Goal: Book appointment/travel/reservation

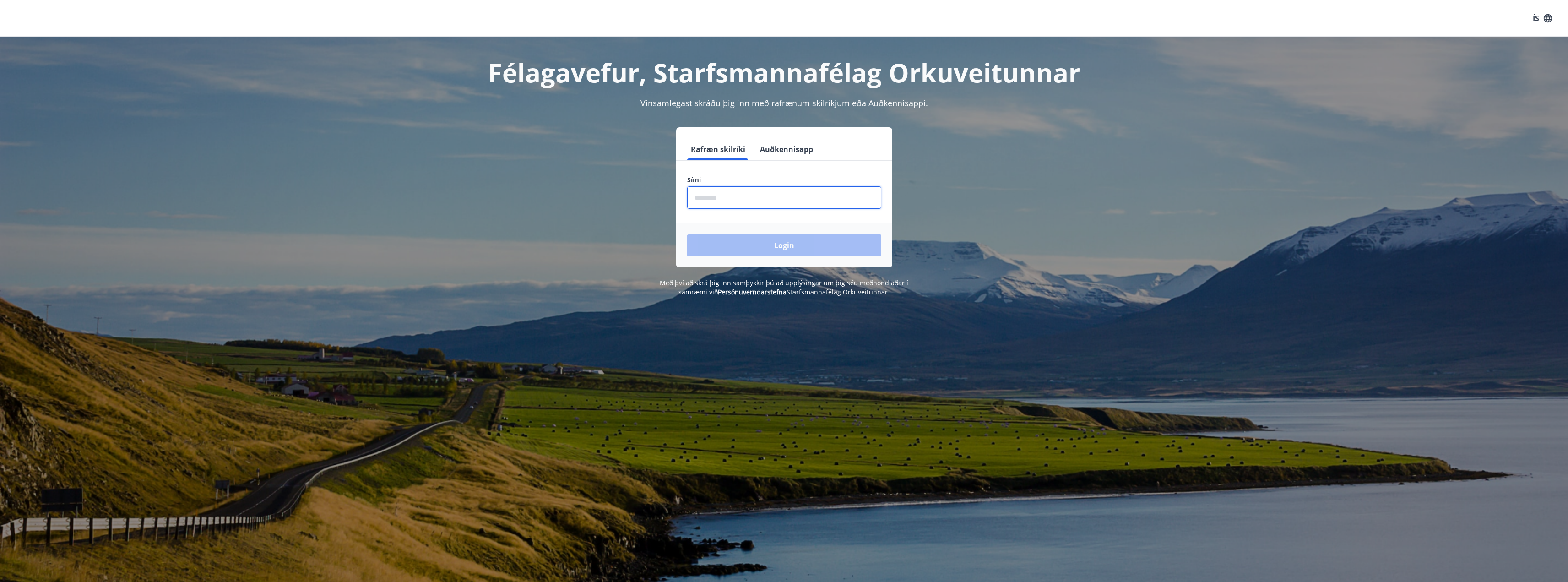
click at [751, 208] on input "phone" at bounding box center [784, 197] width 194 height 23
type input "********"
click at [814, 255] on button "Login" at bounding box center [784, 246] width 194 height 22
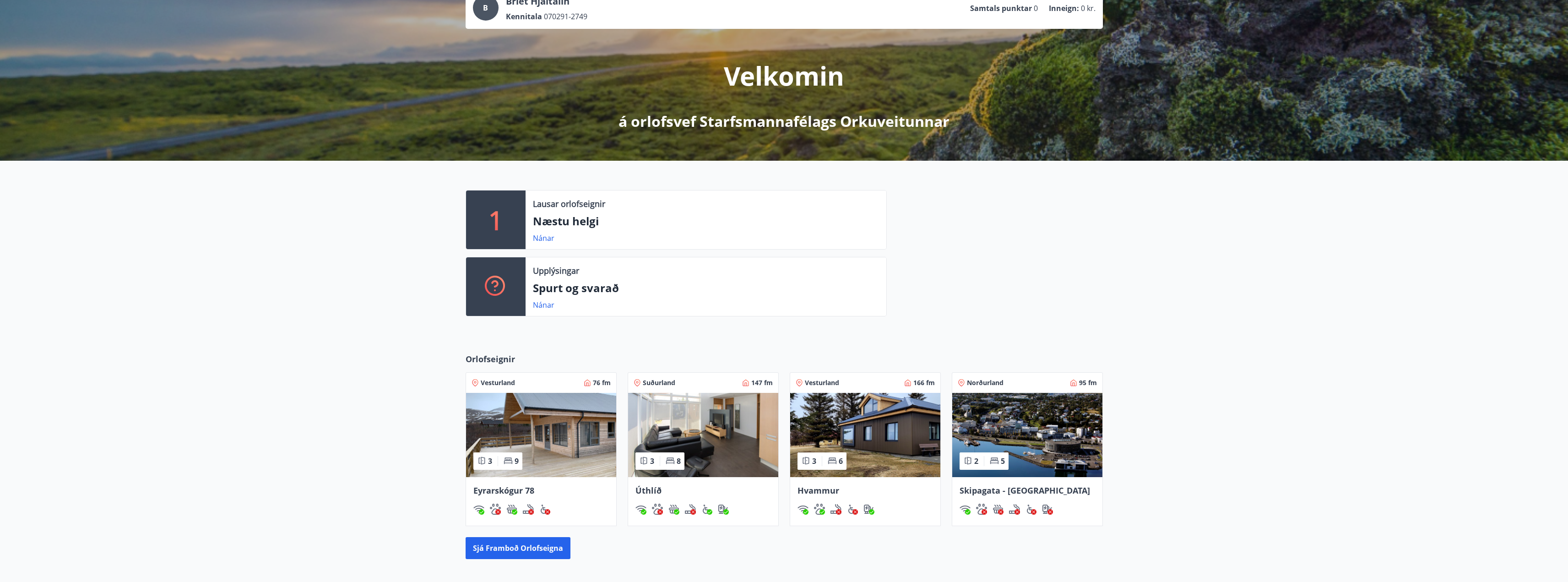
scroll to position [92, 0]
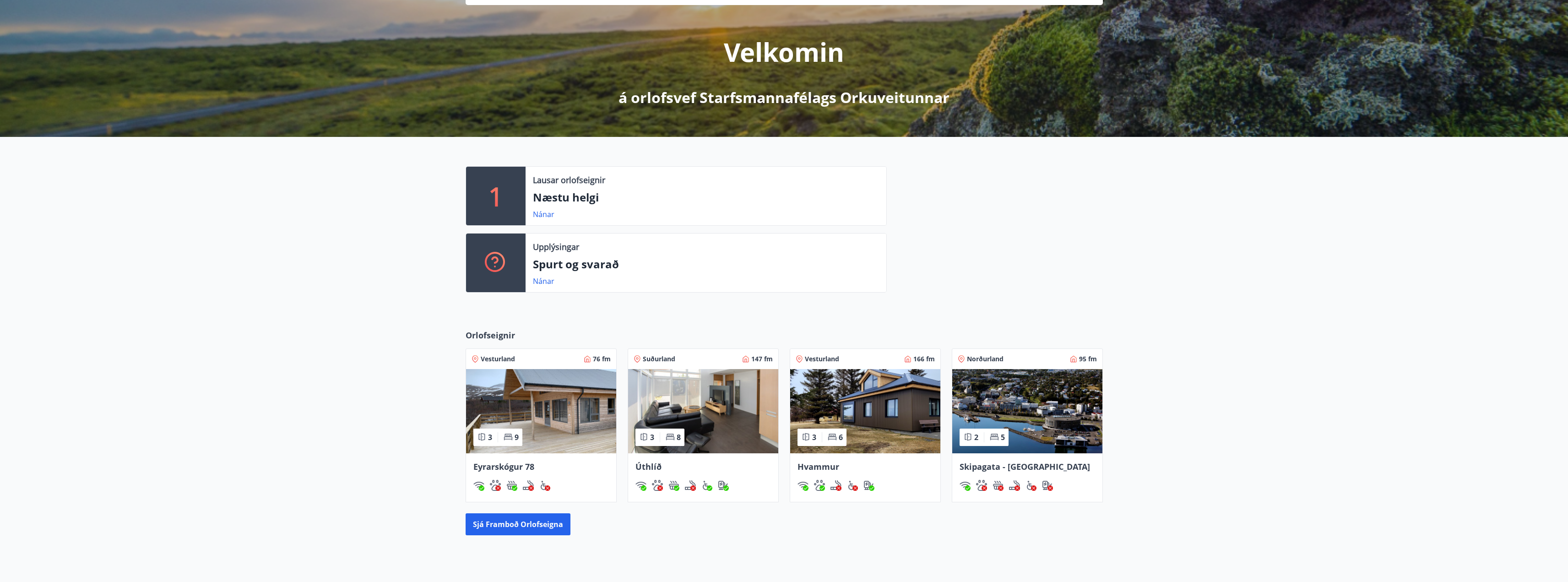
click at [880, 398] on img at bounding box center [865, 411] width 150 height 85
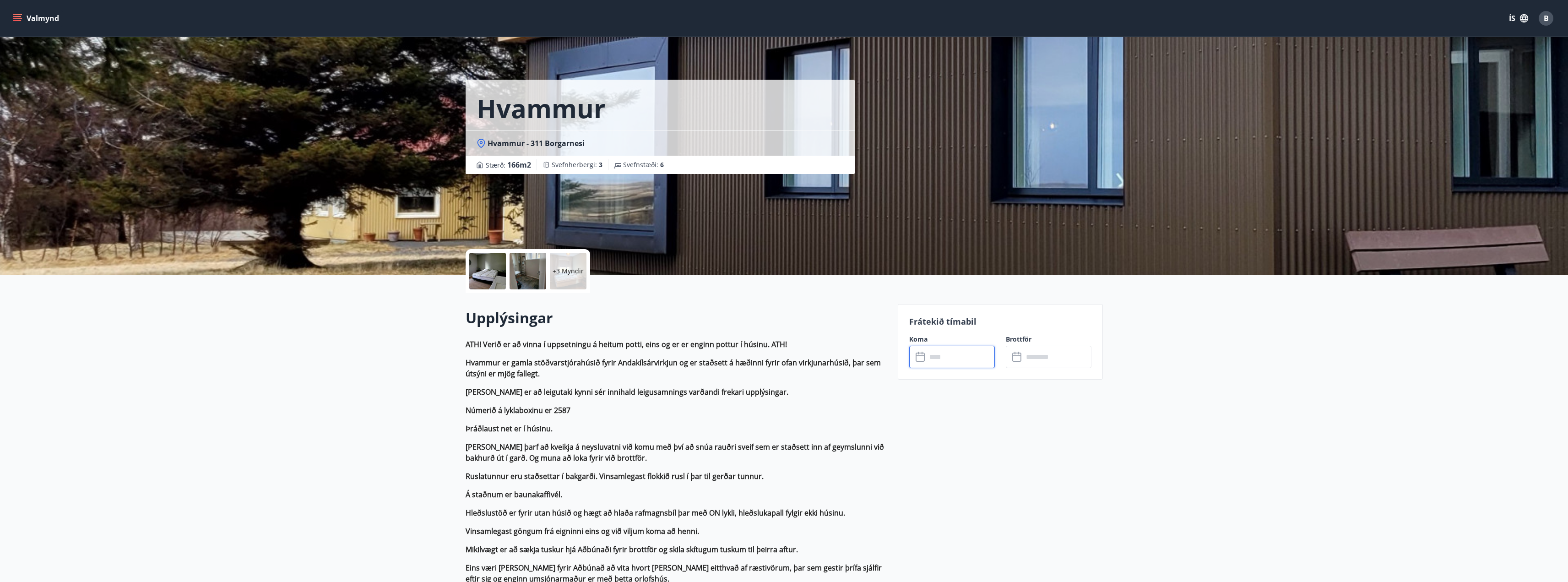
click at [952, 358] on input "text" at bounding box center [960, 357] width 69 height 23
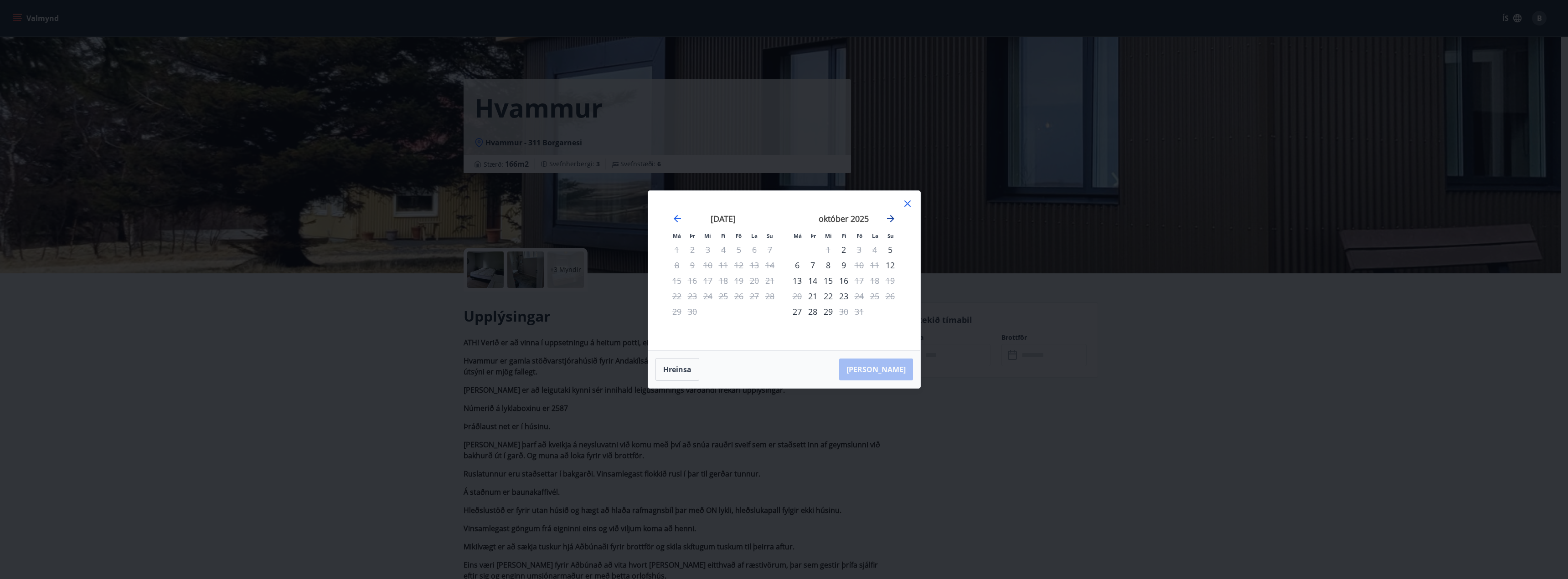
click at [889, 218] on icon "Move forward to switch to the next month." at bounding box center [890, 219] width 11 height 11
click at [894, 213] on div "nóvember 2025" at bounding box center [844, 222] width 109 height 41
click at [891, 214] on icon "Move forward to switch to the next month." at bounding box center [890, 219] width 11 height 11
click at [888, 216] on icon "Move forward to switch to the next month." at bounding box center [890, 219] width 11 height 11
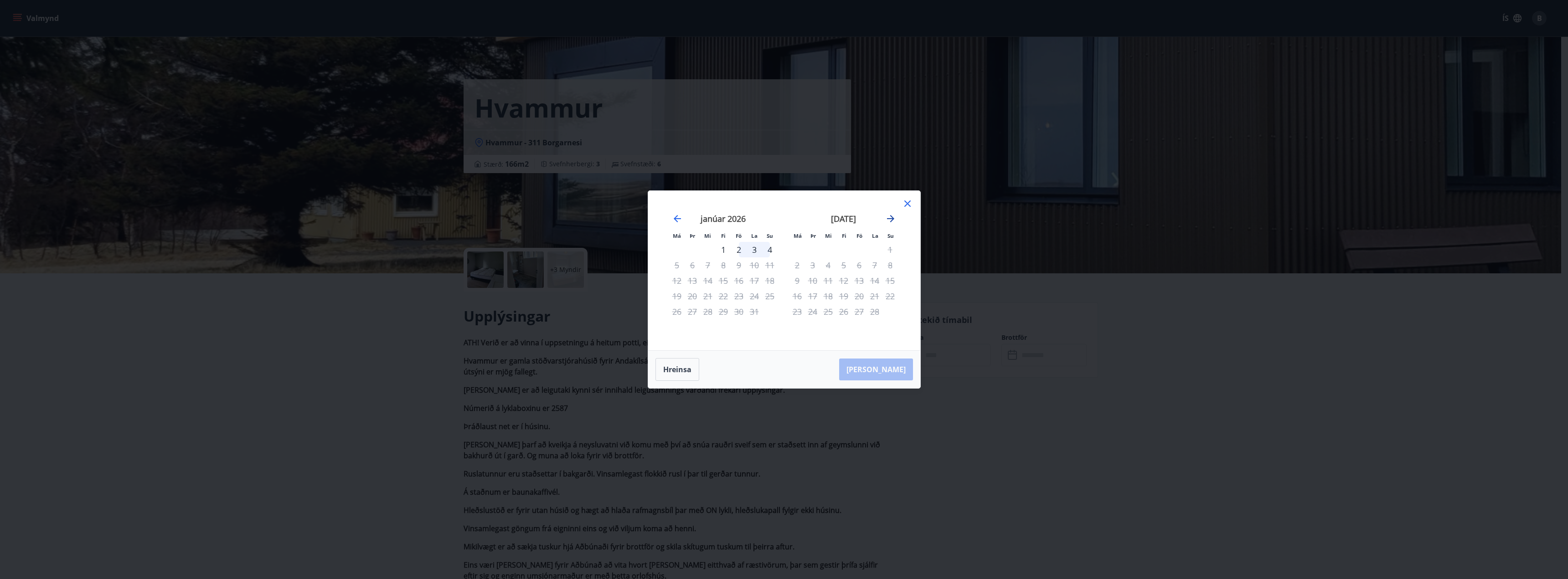
click at [888, 216] on icon "Move forward to switch to the next month." at bounding box center [890, 219] width 11 height 11
click at [906, 206] on icon at bounding box center [907, 203] width 11 height 11
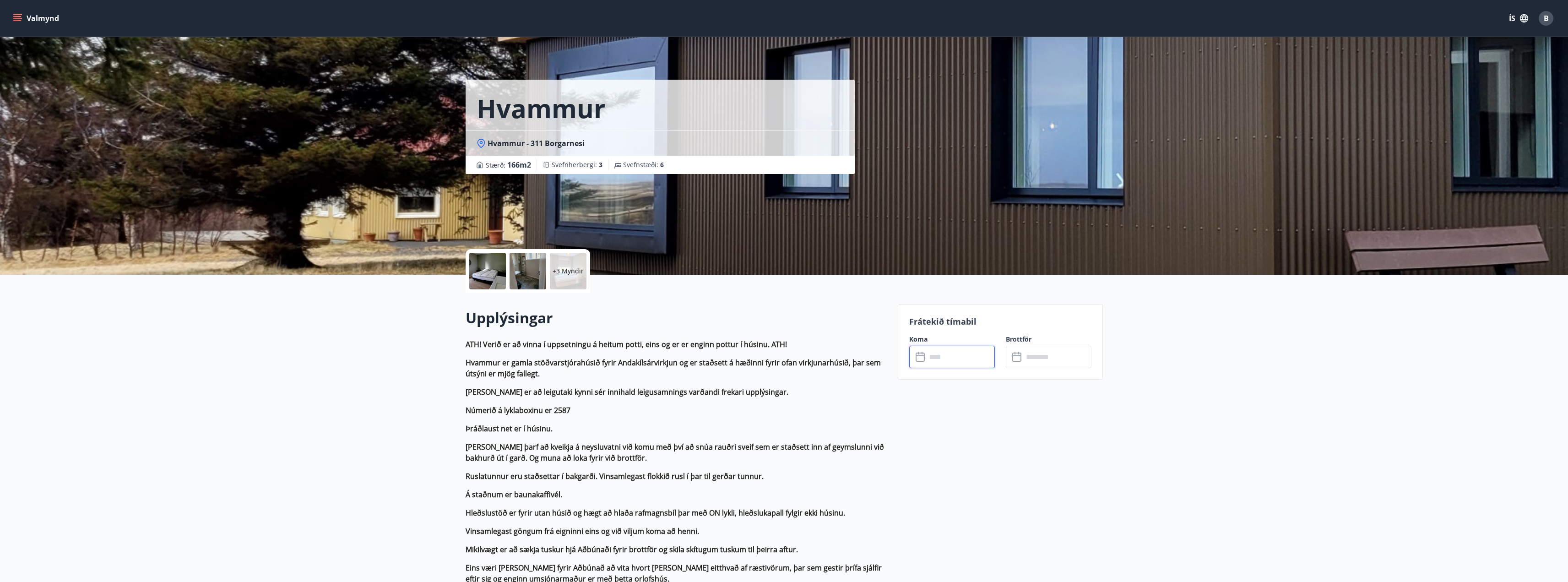
click at [493, 264] on div at bounding box center [487, 271] width 37 height 37
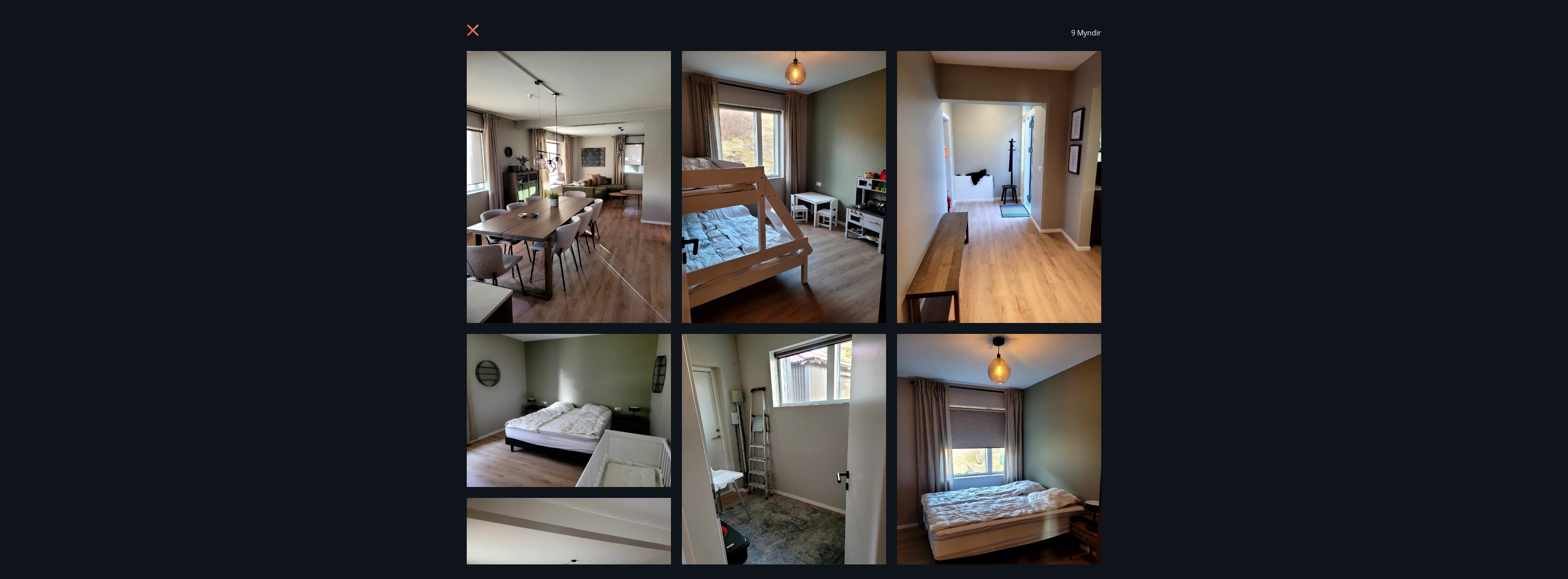
click at [600, 224] on img at bounding box center [569, 187] width 204 height 272
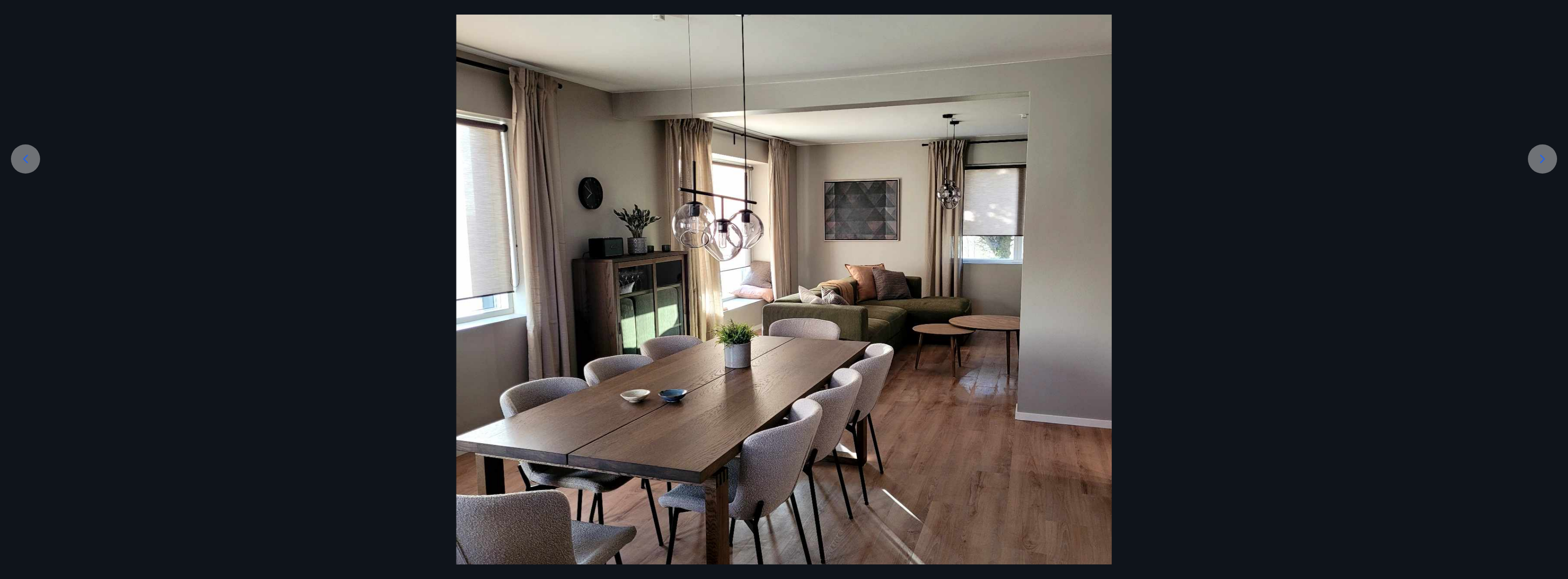
scroll to position [182, 0]
click at [1545, 150] on div at bounding box center [1542, 158] width 29 height 29
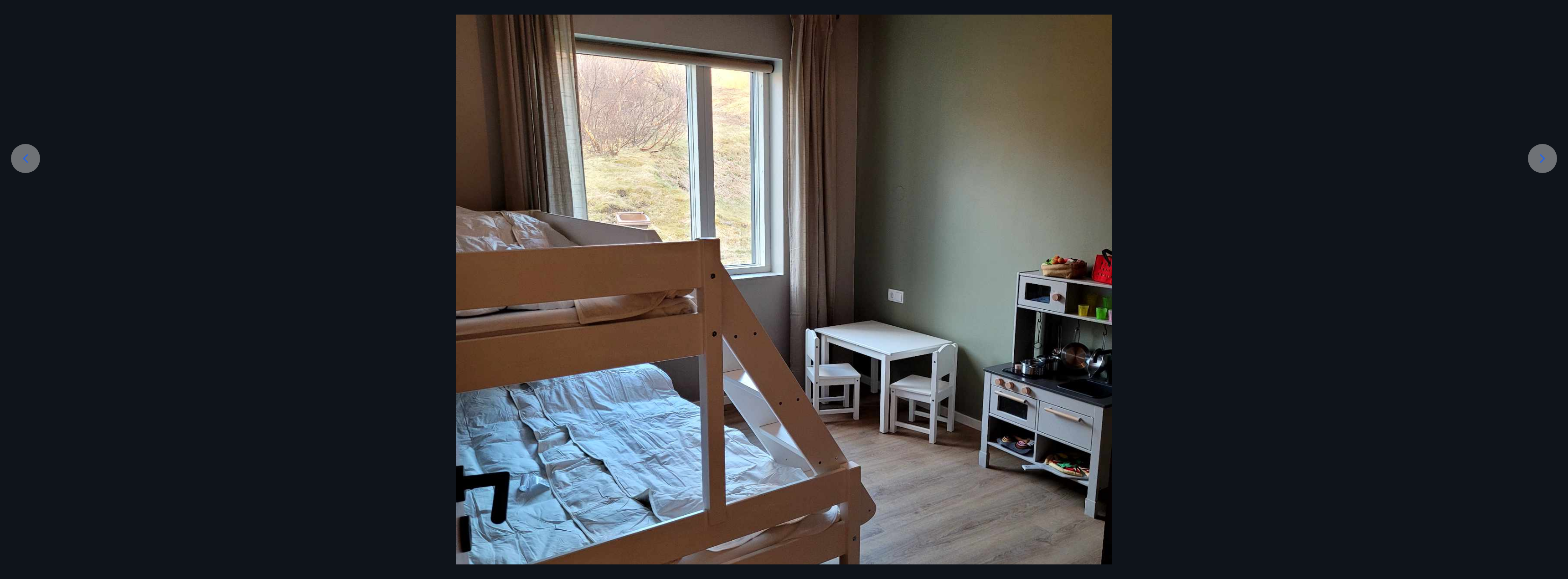
click at [1546, 150] on div at bounding box center [1542, 158] width 29 height 29
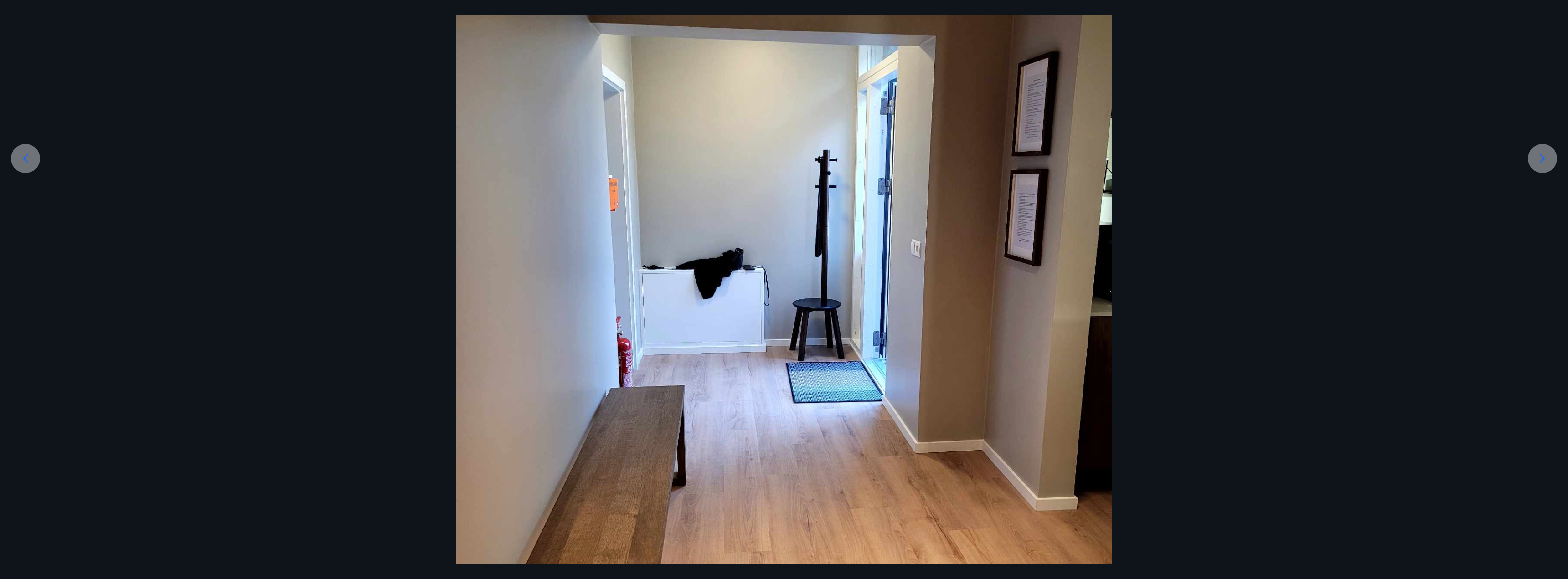
click at [1546, 150] on div at bounding box center [1542, 158] width 29 height 29
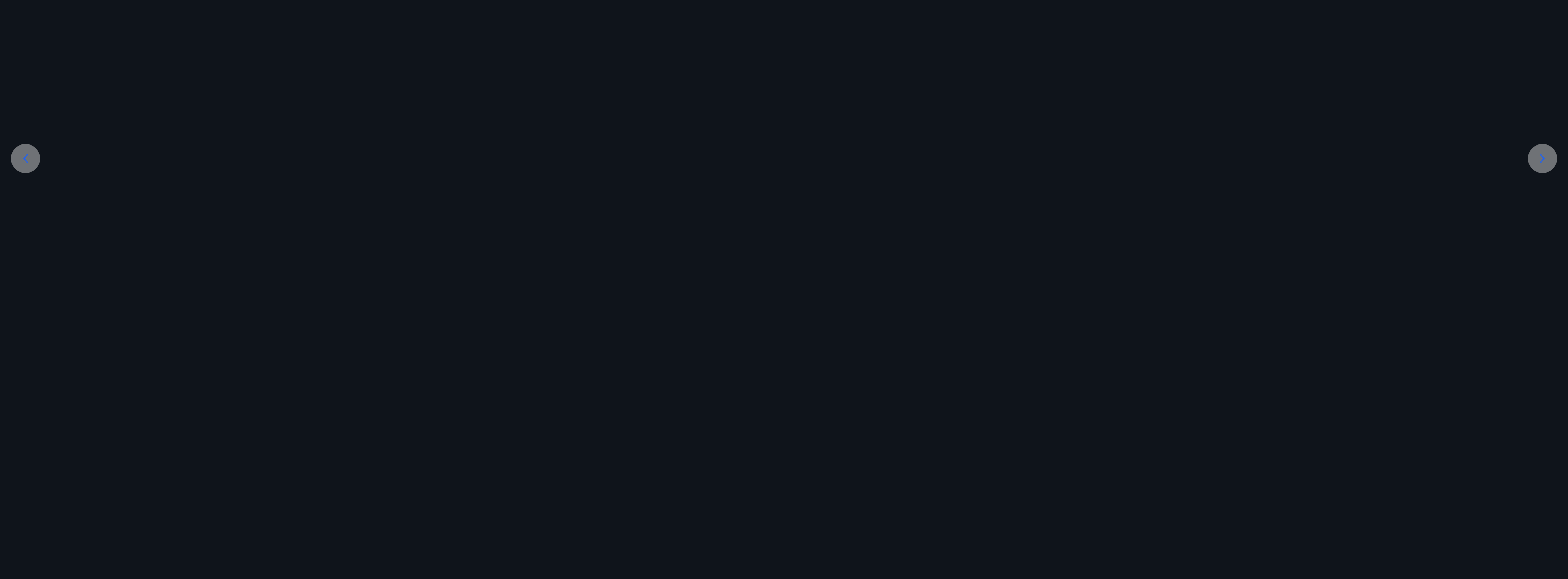
scroll to position [0, 0]
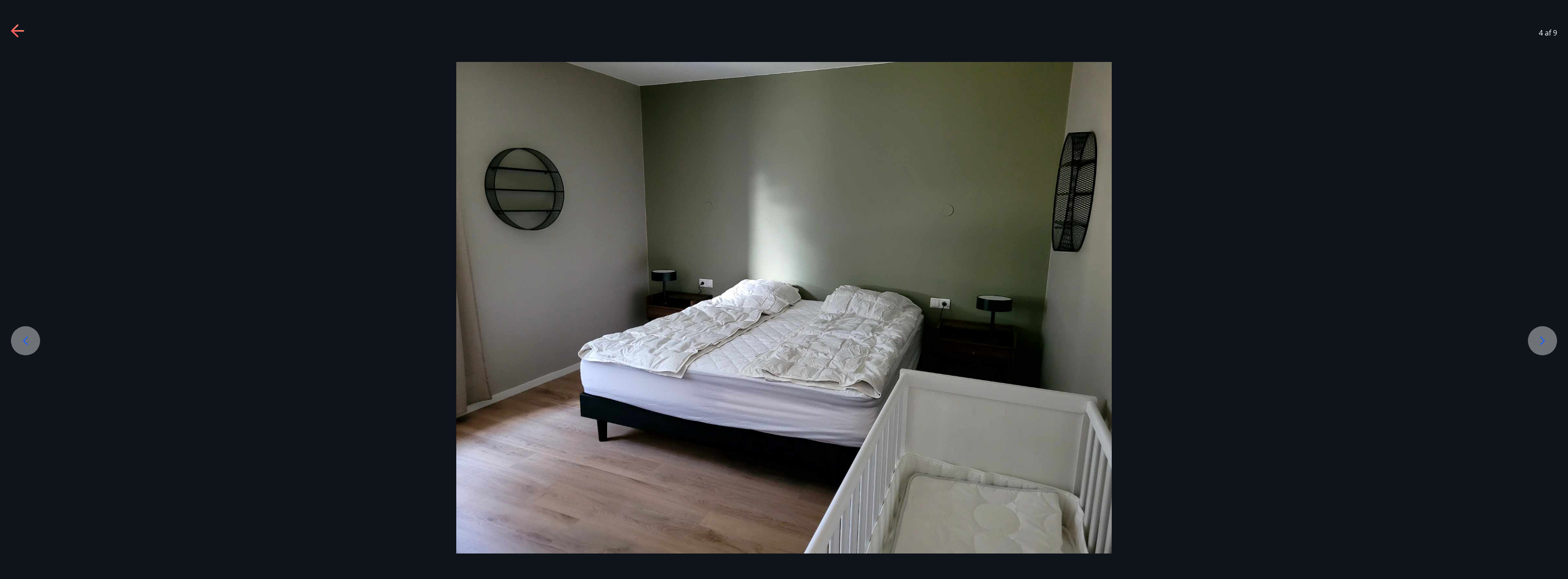
click at [1545, 334] on icon at bounding box center [1542, 340] width 15 height 15
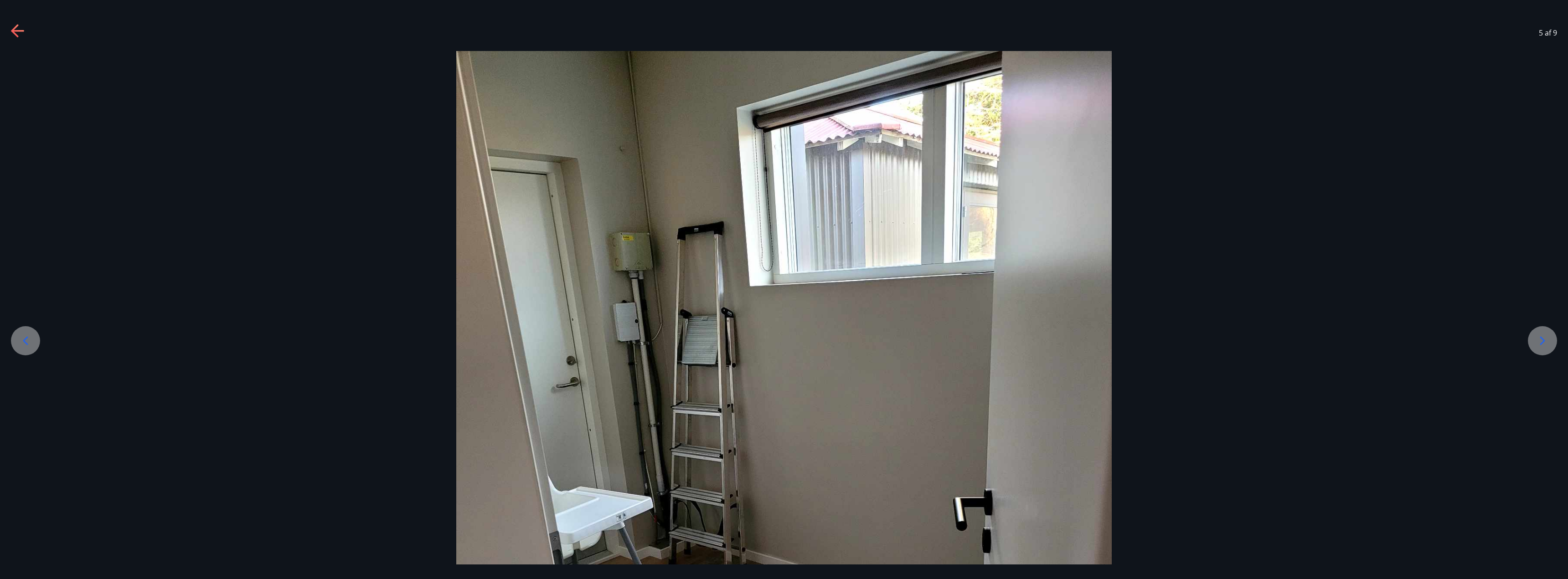
click at [1546, 332] on div at bounding box center [1542, 340] width 29 height 29
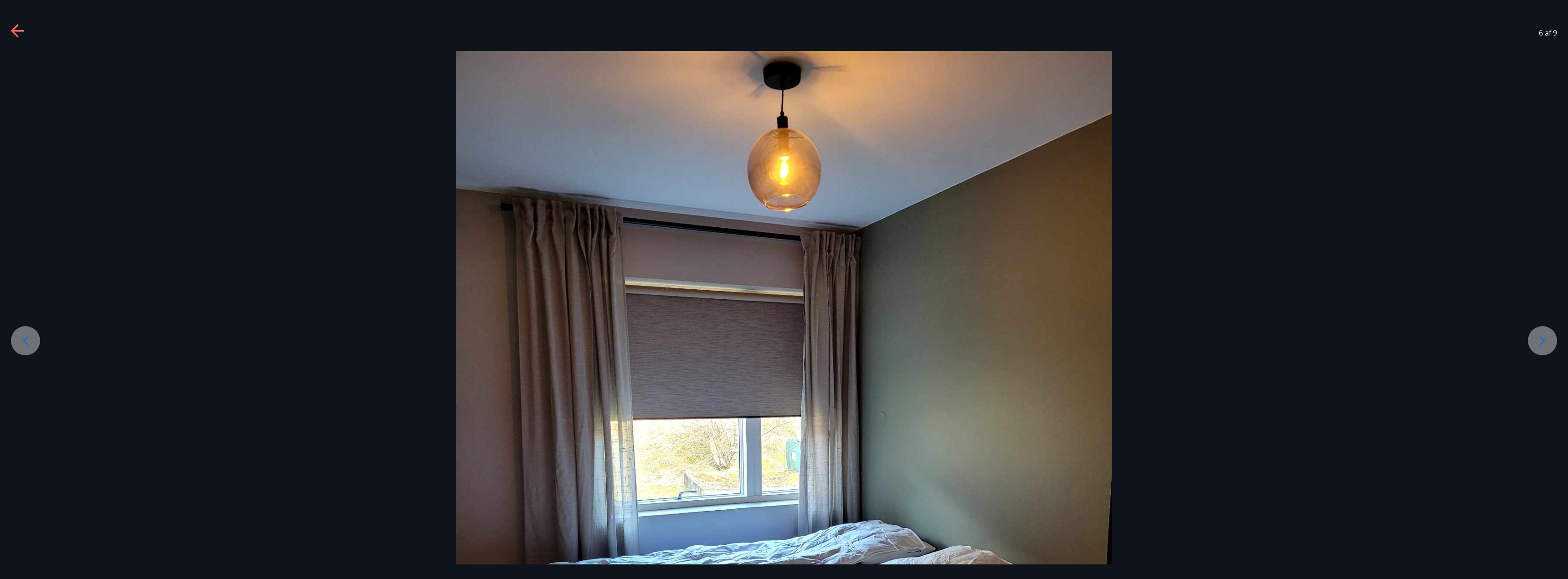
click at [1546, 332] on div at bounding box center [1542, 340] width 29 height 29
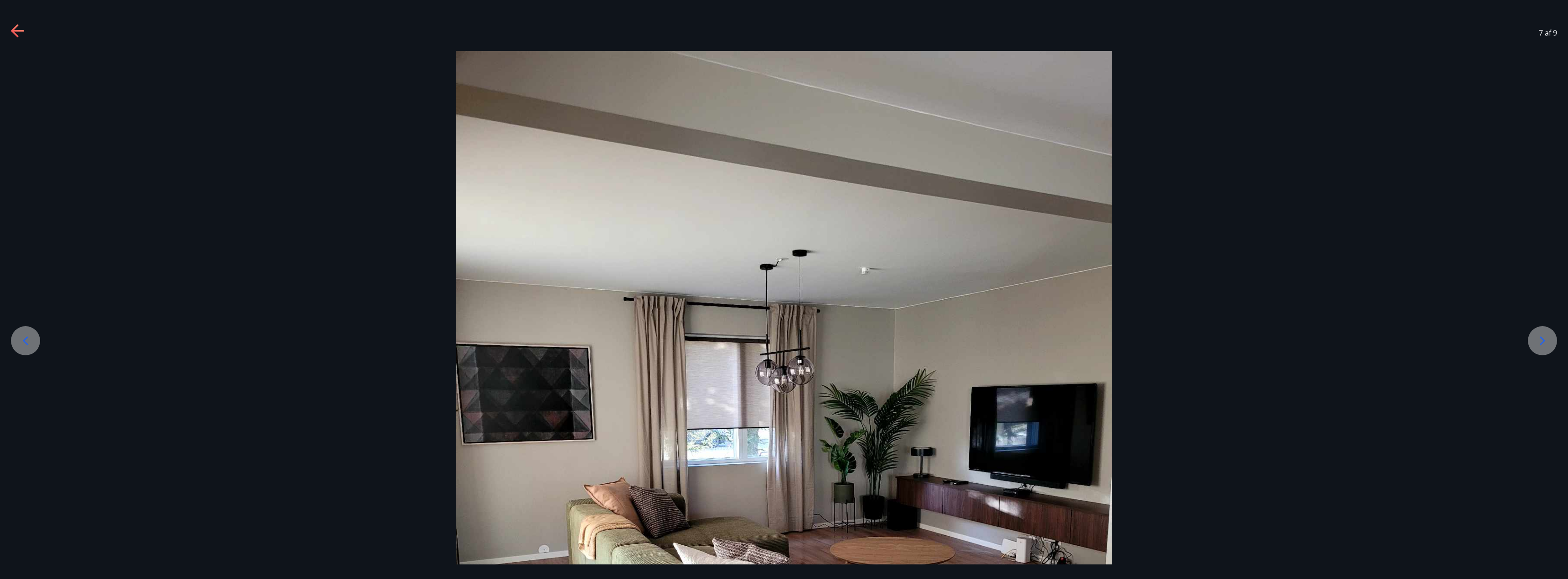
click at [1546, 332] on div at bounding box center [1542, 340] width 29 height 29
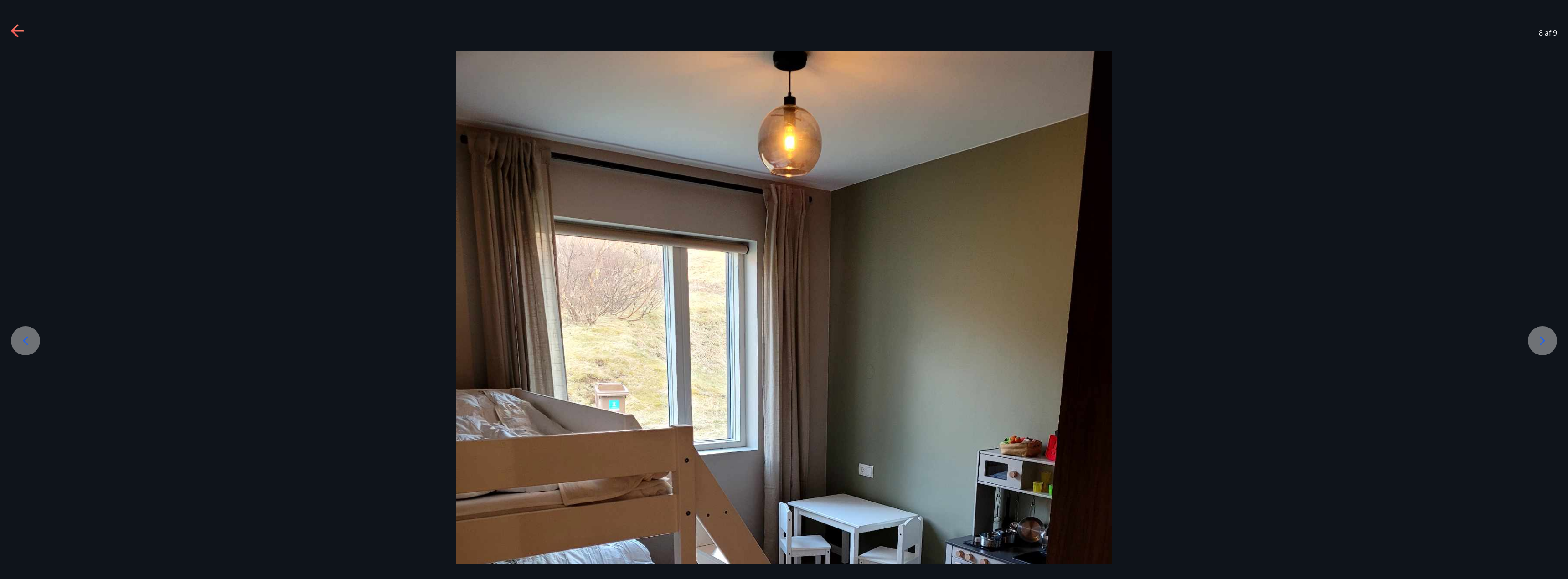
click at [1546, 332] on div at bounding box center [1542, 340] width 29 height 29
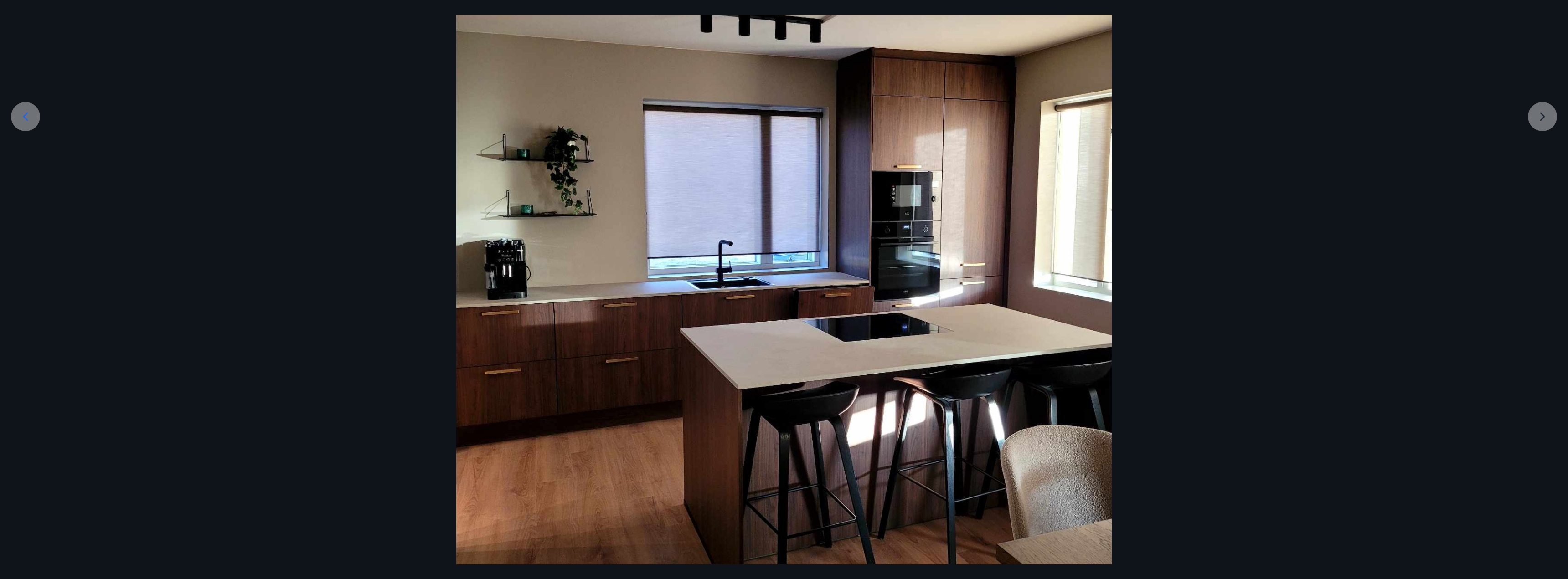
scroll to position [178, 0]
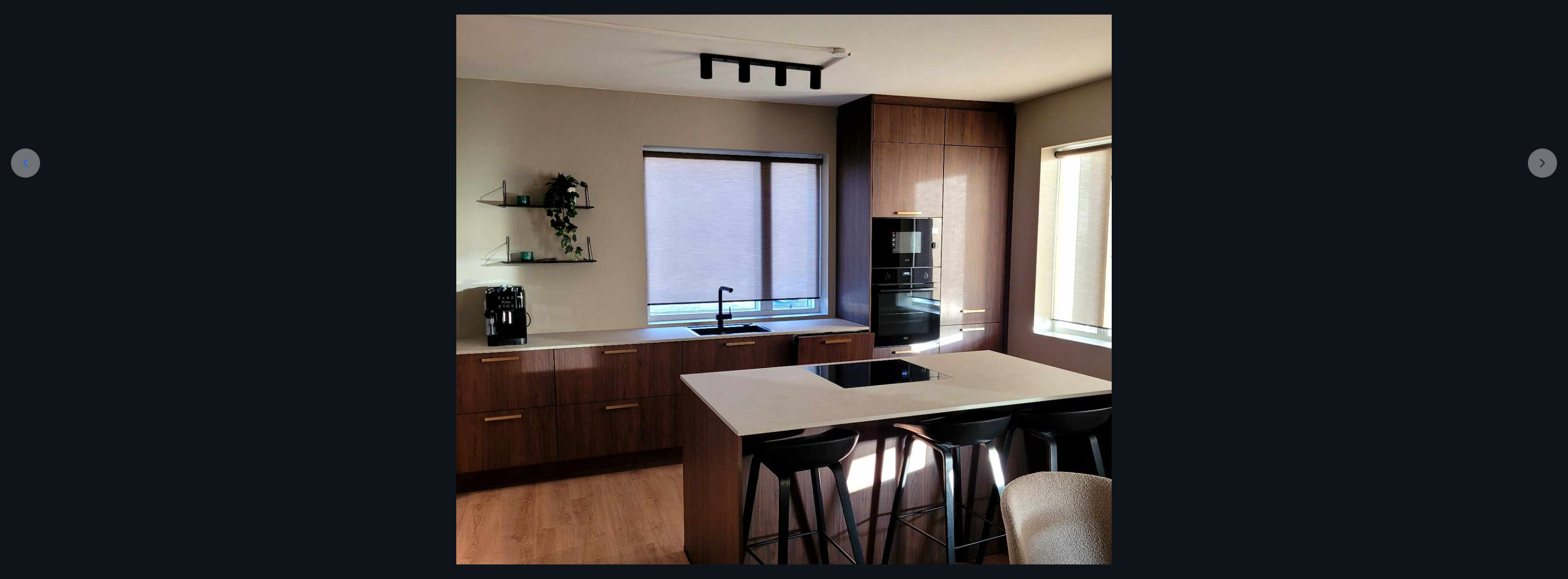
click at [1530, 171] on div at bounding box center [784, 310] width 1568 height 874
click at [1542, 168] on div at bounding box center [784, 310] width 1568 height 874
click at [276, 82] on div at bounding box center [784, 310] width 1568 height 874
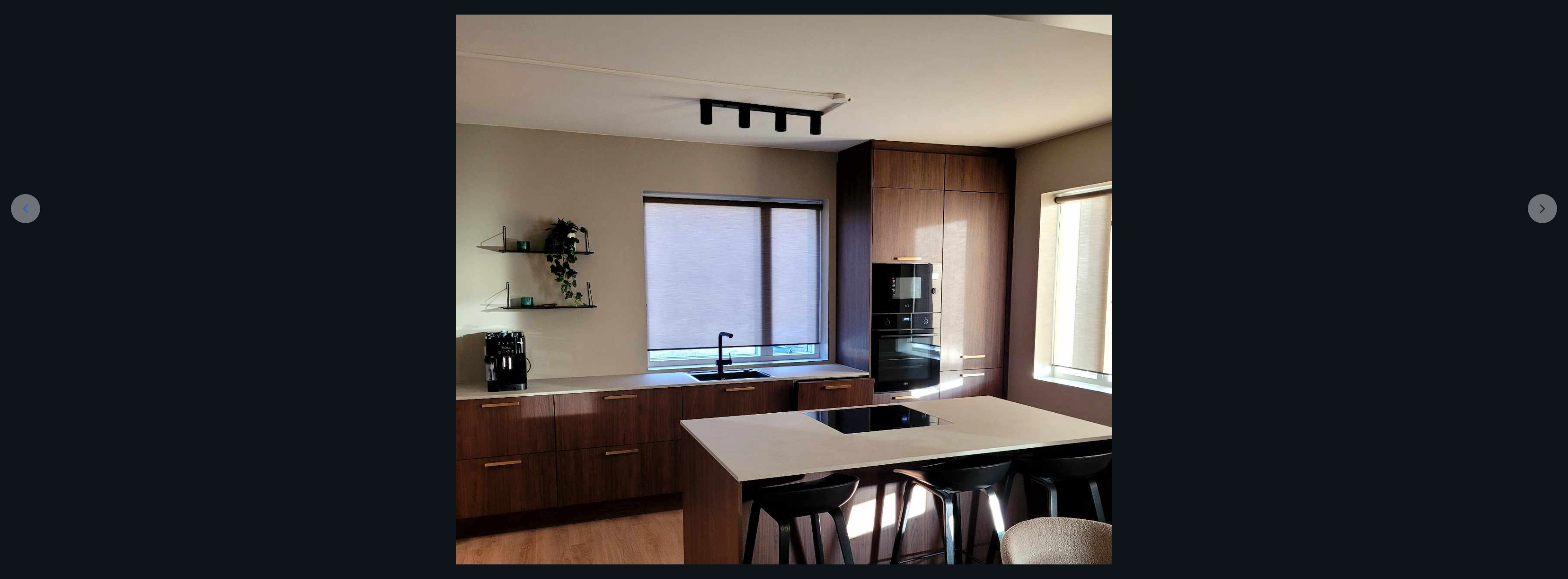
click at [1534, 220] on div at bounding box center [784, 355] width 1568 height 874
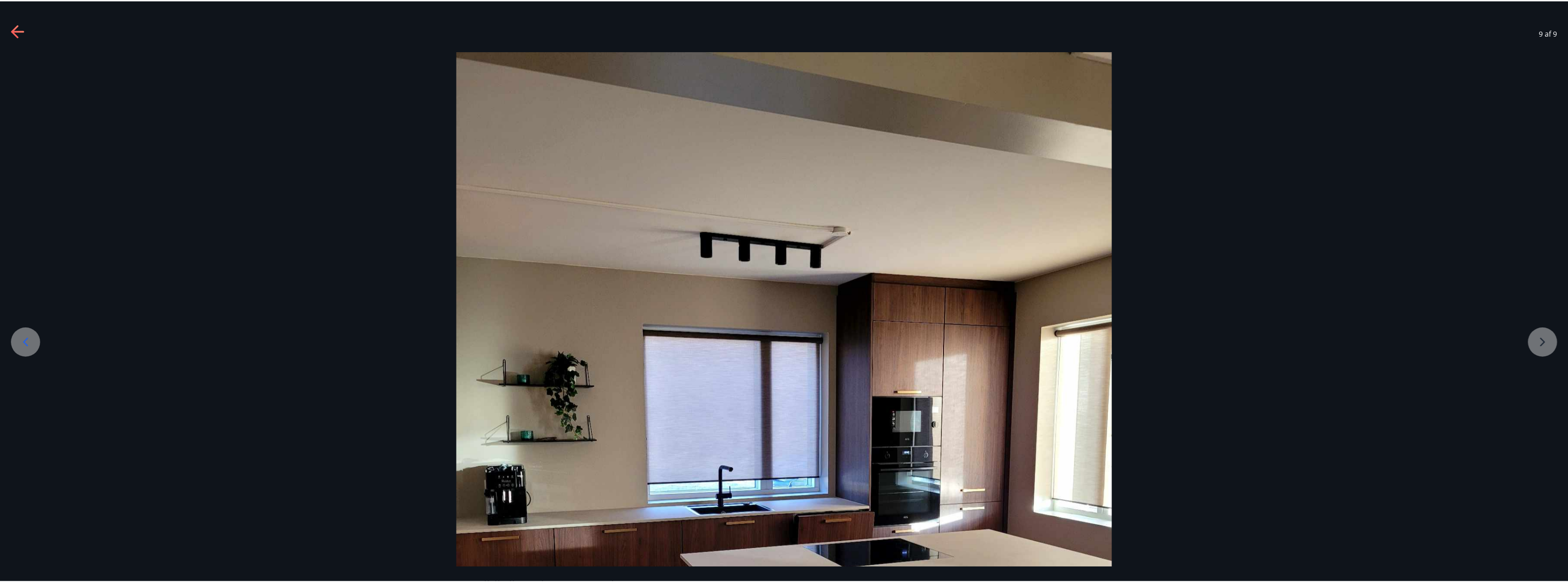
scroll to position [0, 0]
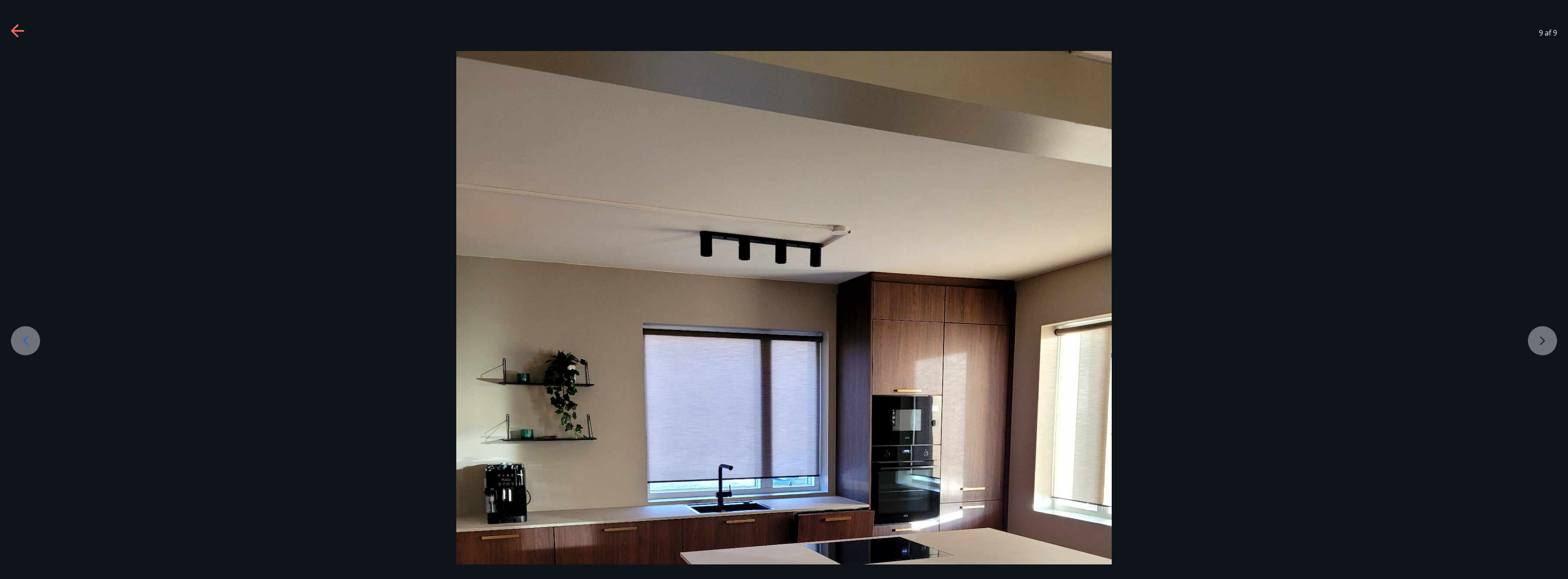
click at [15, 25] on icon at bounding box center [18, 31] width 15 height 15
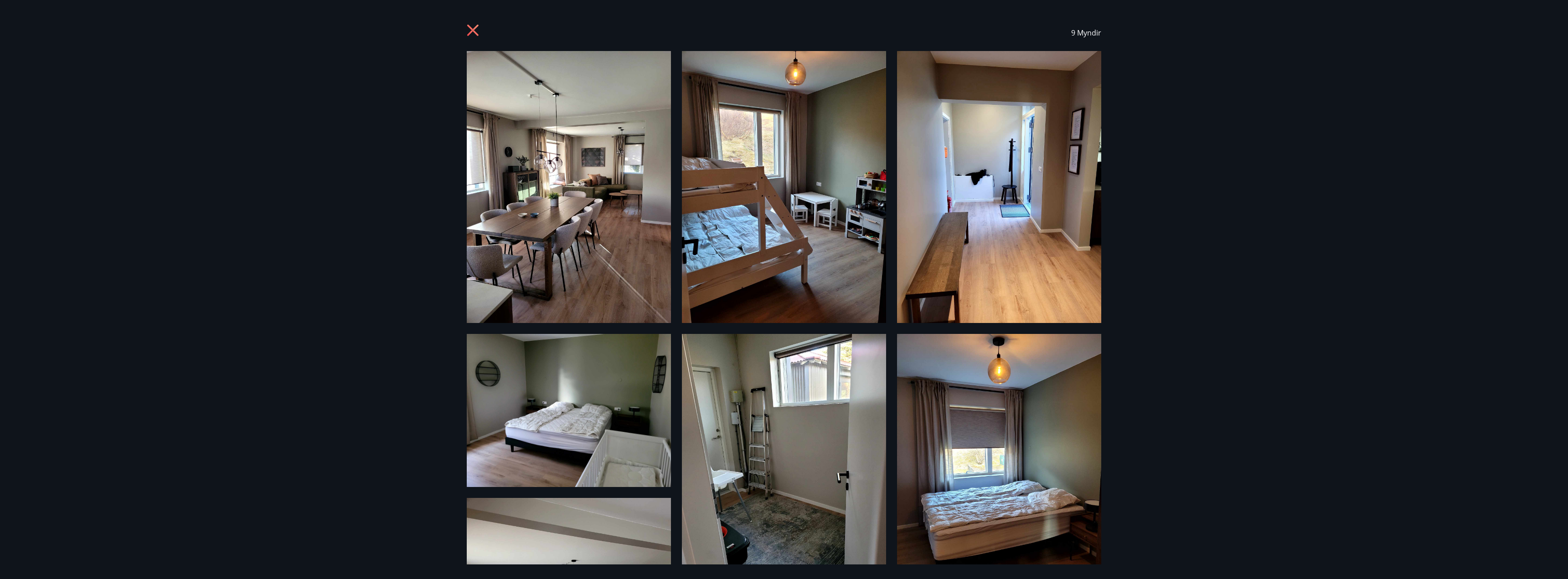
click at [472, 30] on icon at bounding box center [473, 31] width 12 height 12
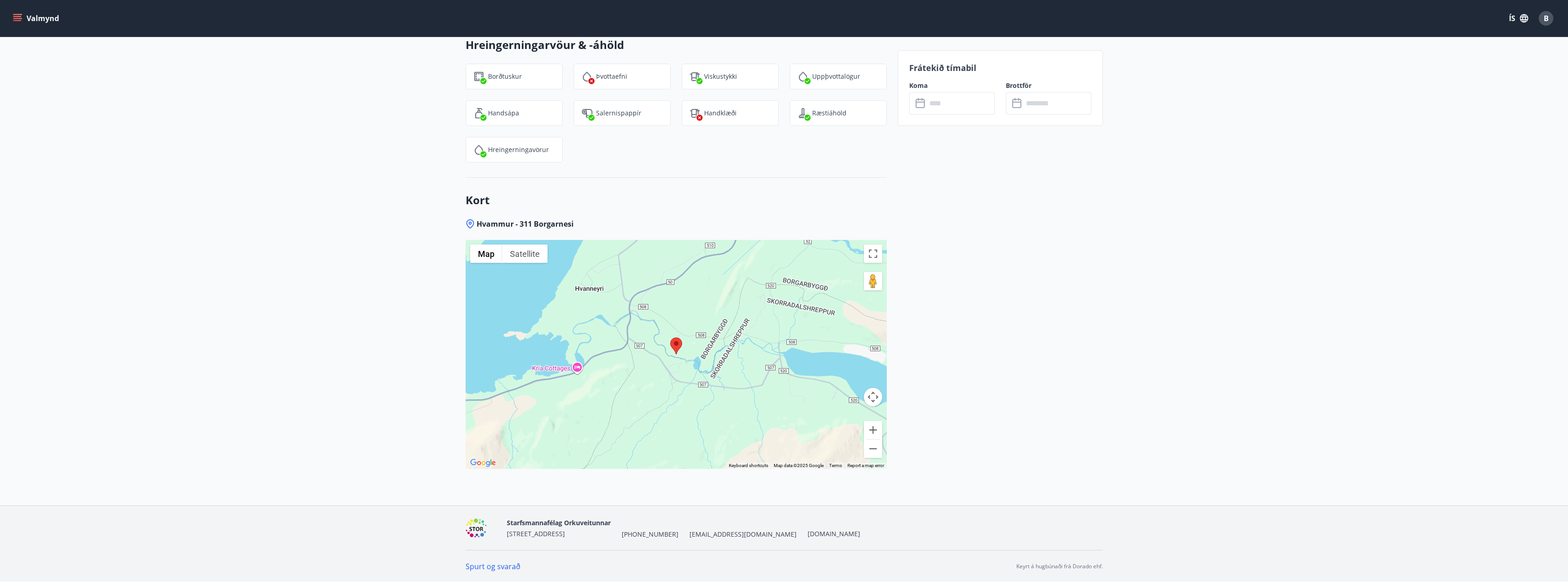
scroll to position [1957, 0]
click at [872, 451] on button "Zoom out" at bounding box center [873, 449] width 18 height 18
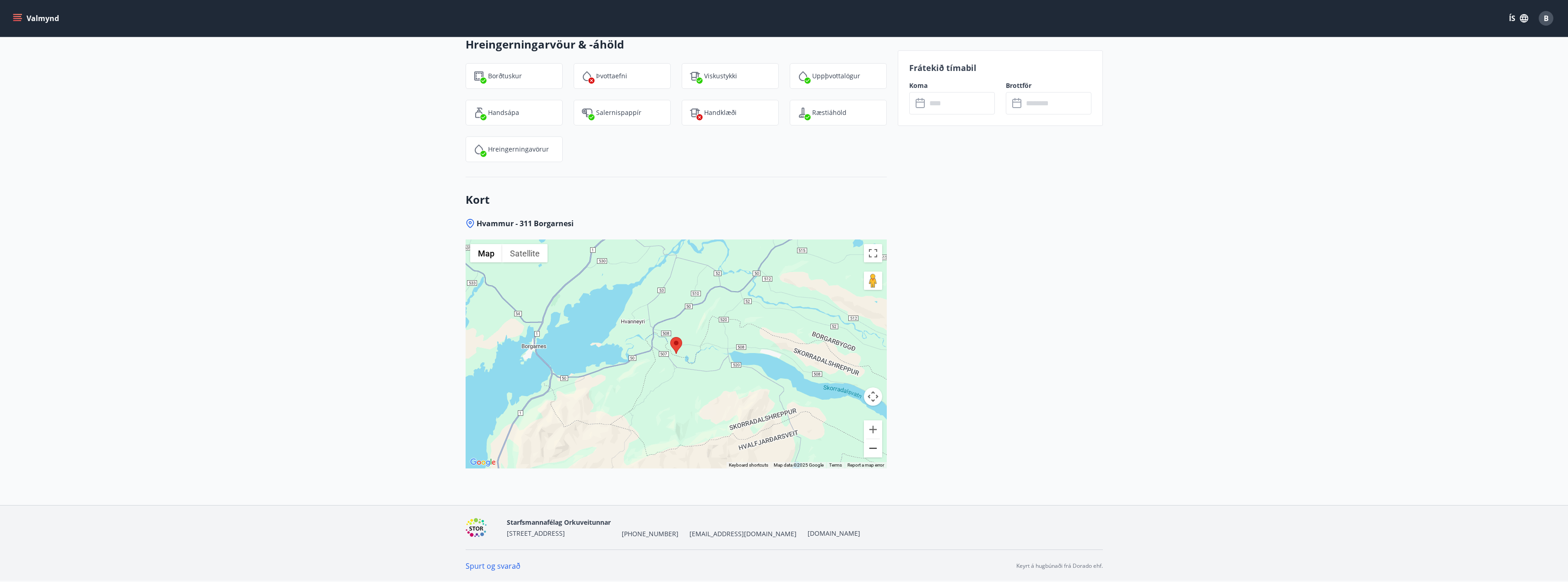
click at [872, 451] on button "Zoom out" at bounding box center [873, 449] width 18 height 18
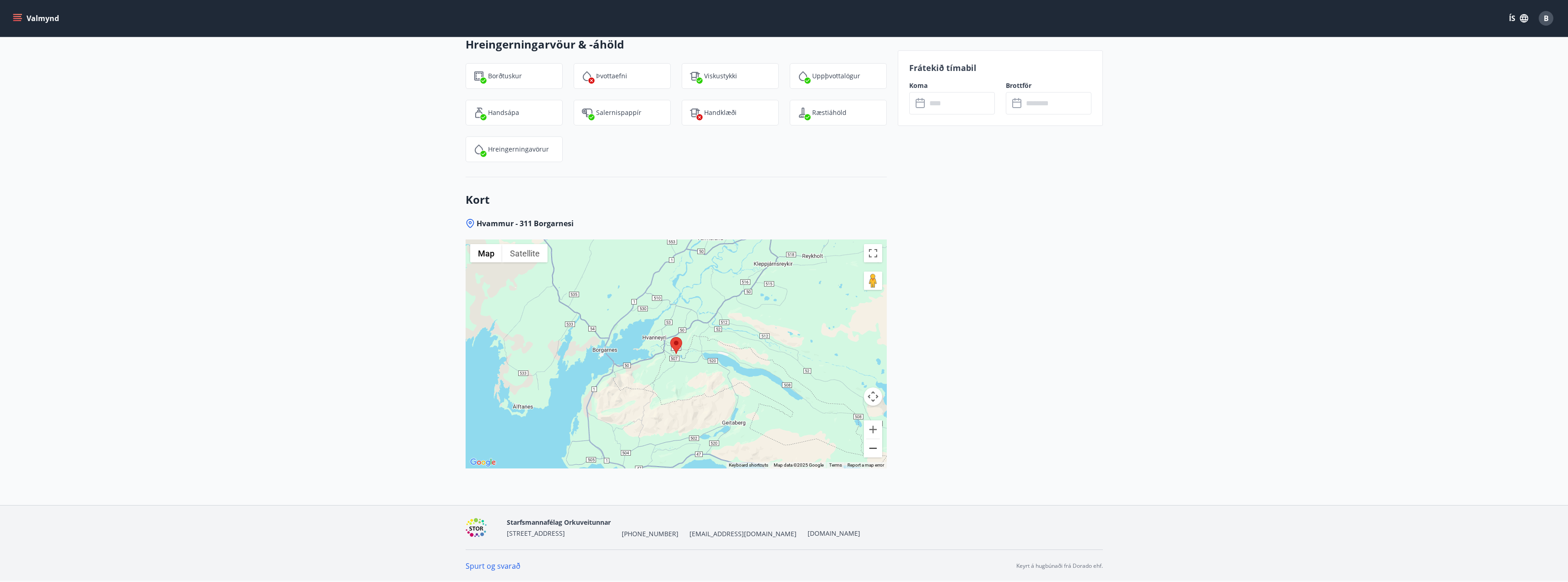
click at [872, 451] on button "Zoom out" at bounding box center [873, 449] width 18 height 18
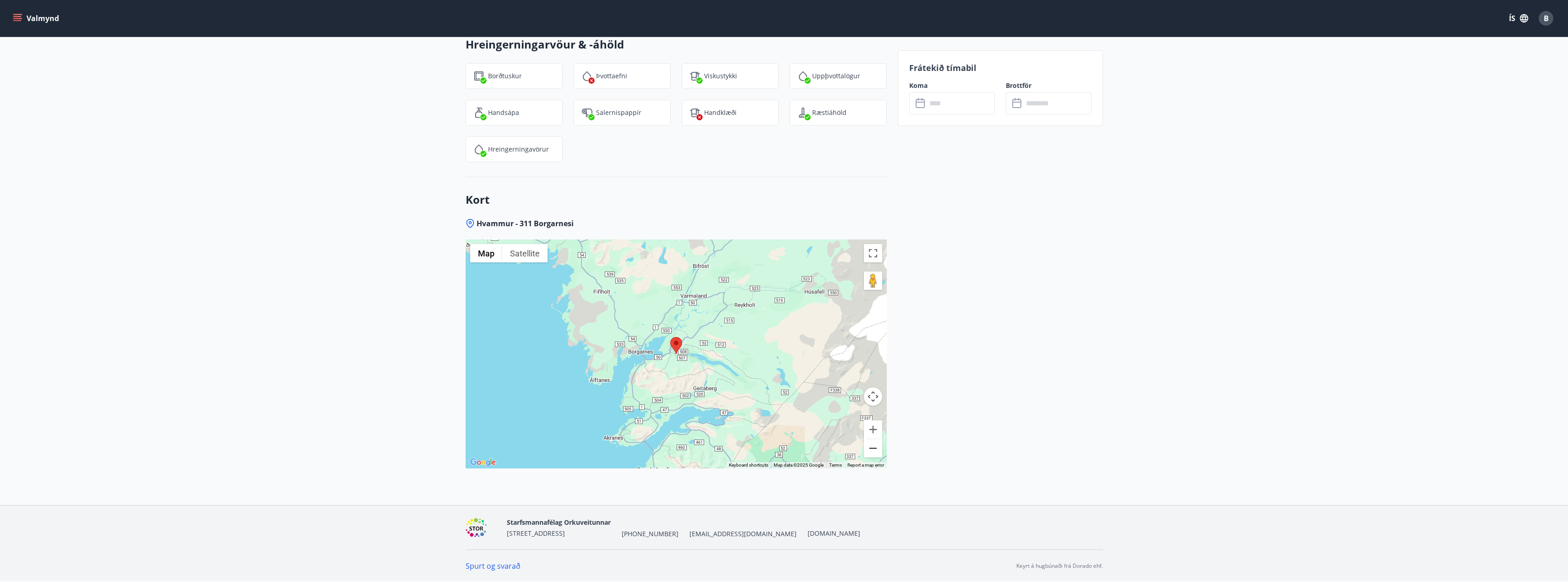
click at [872, 451] on button "Zoom out" at bounding box center [873, 449] width 18 height 18
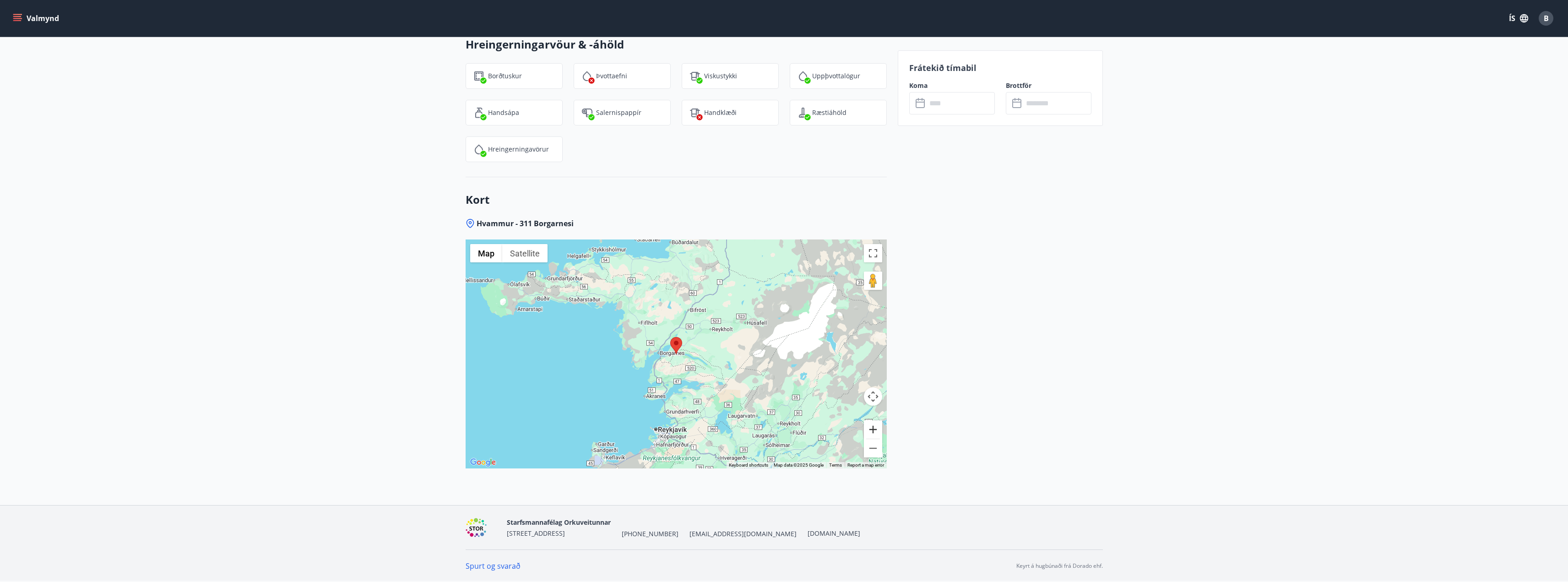
click at [879, 432] on button "Zoom in" at bounding box center [873, 430] width 18 height 18
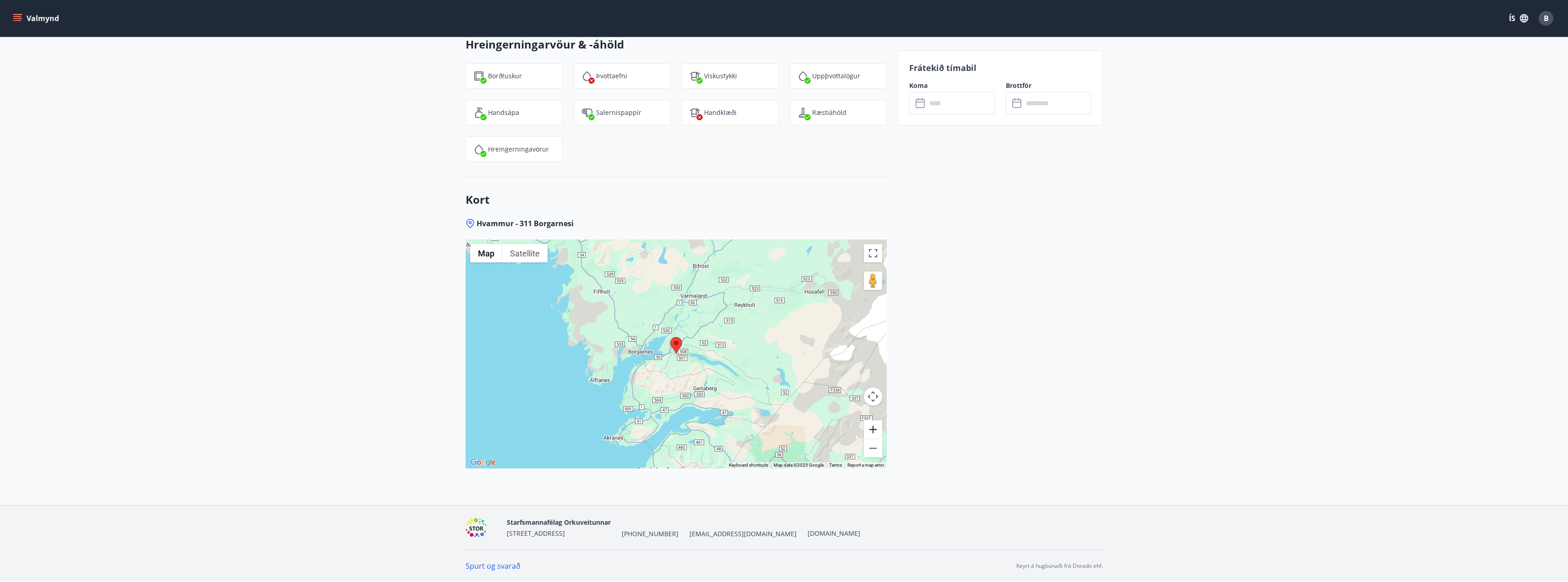
click at [879, 432] on button "Zoom in" at bounding box center [873, 430] width 18 height 18
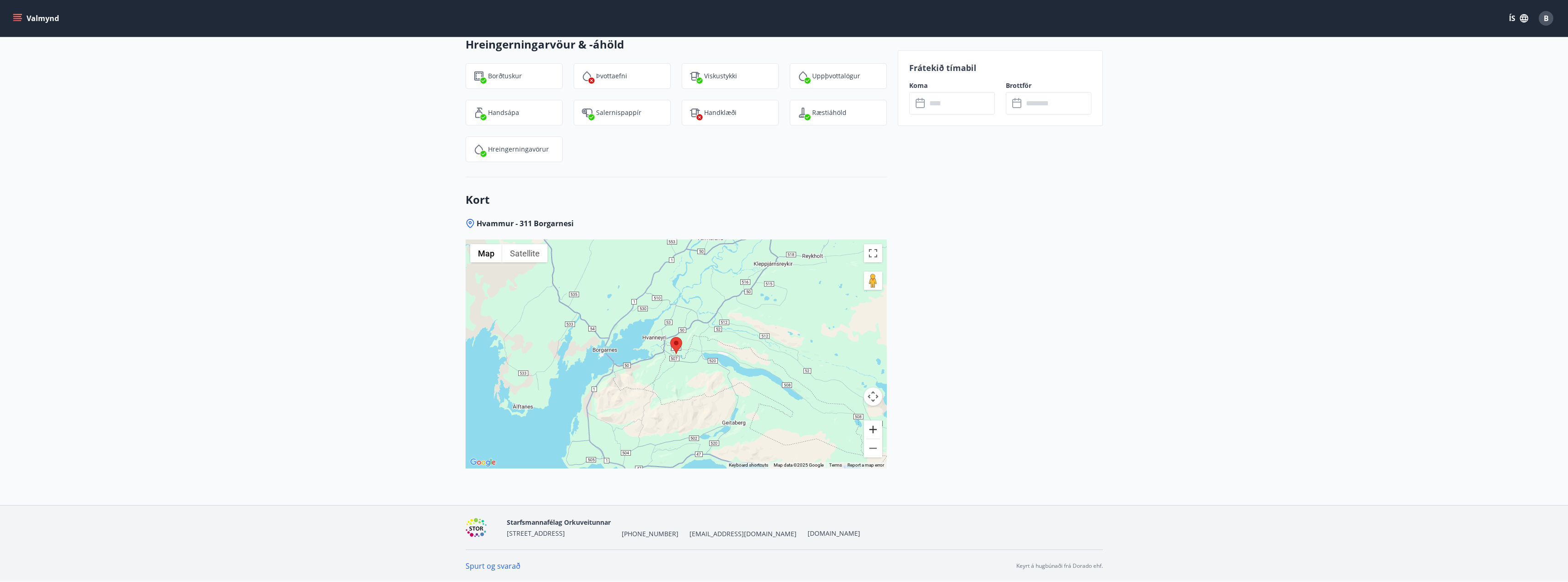
click at [879, 432] on button "Zoom in" at bounding box center [873, 430] width 18 height 18
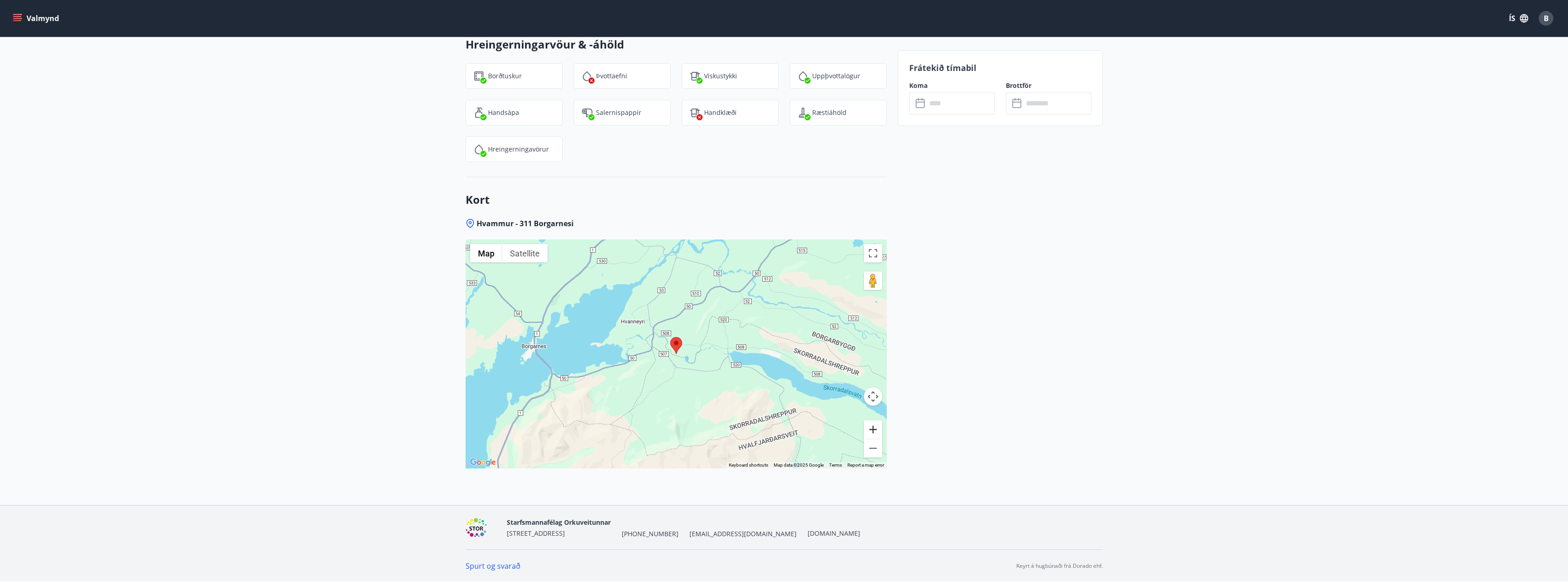
click at [878, 432] on button "Zoom in" at bounding box center [873, 430] width 18 height 18
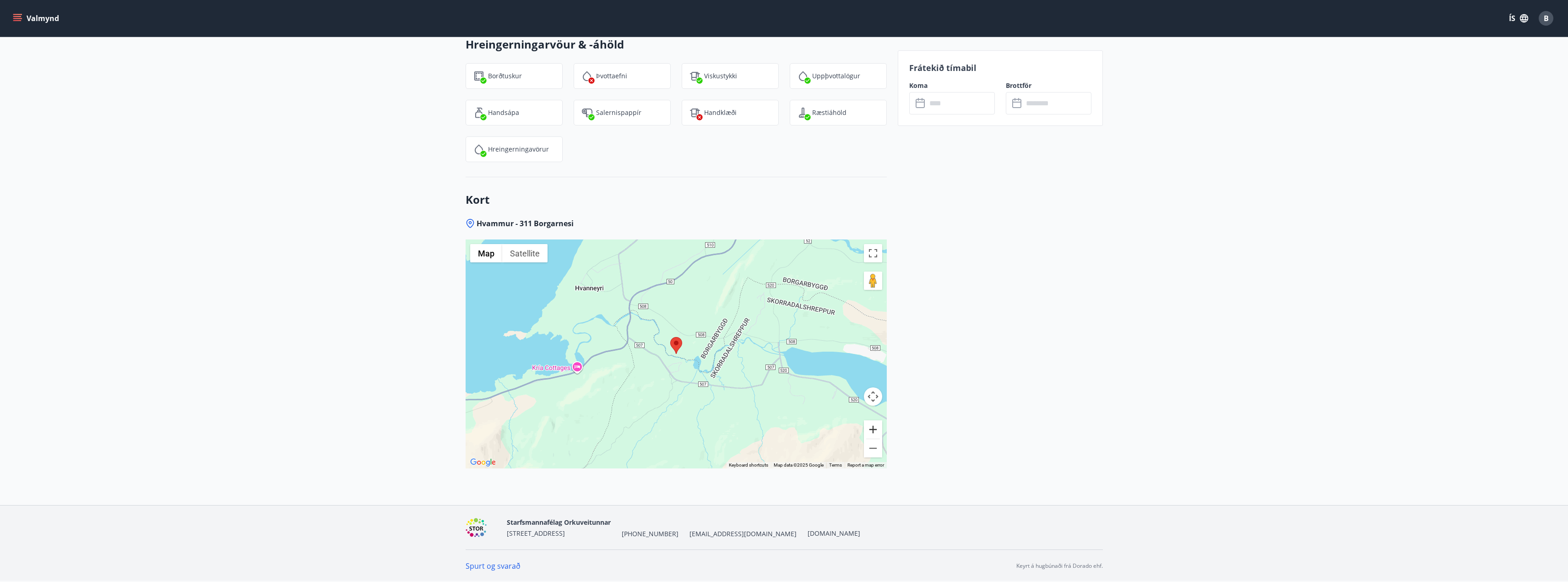
click at [878, 432] on button "Zoom in" at bounding box center [873, 430] width 18 height 18
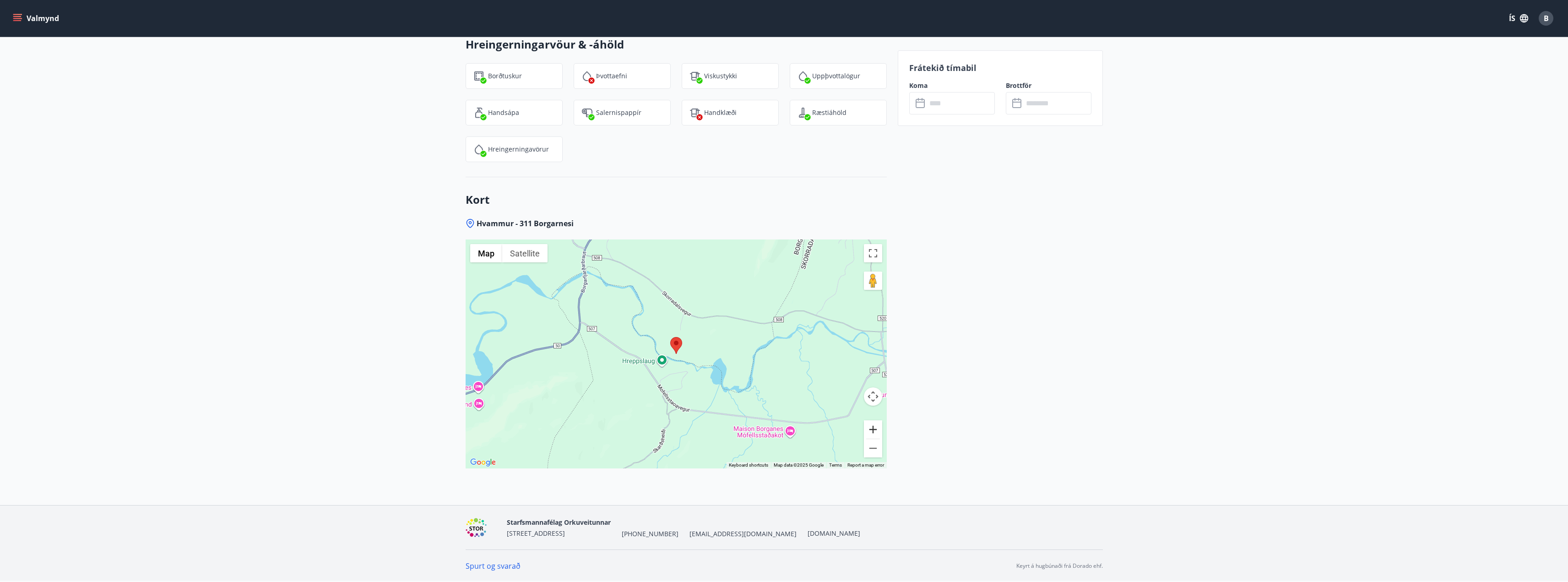
click at [878, 432] on button "Zoom in" at bounding box center [873, 430] width 18 height 18
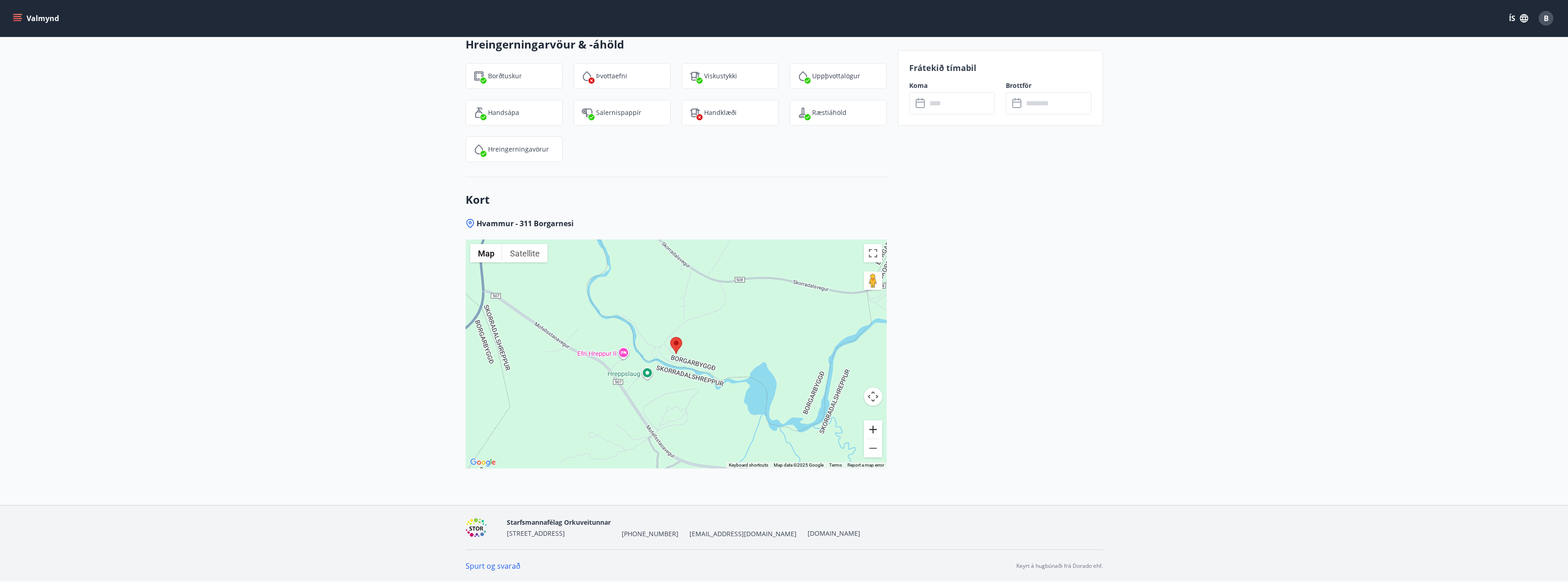
click at [874, 433] on button "Zoom in" at bounding box center [873, 430] width 18 height 18
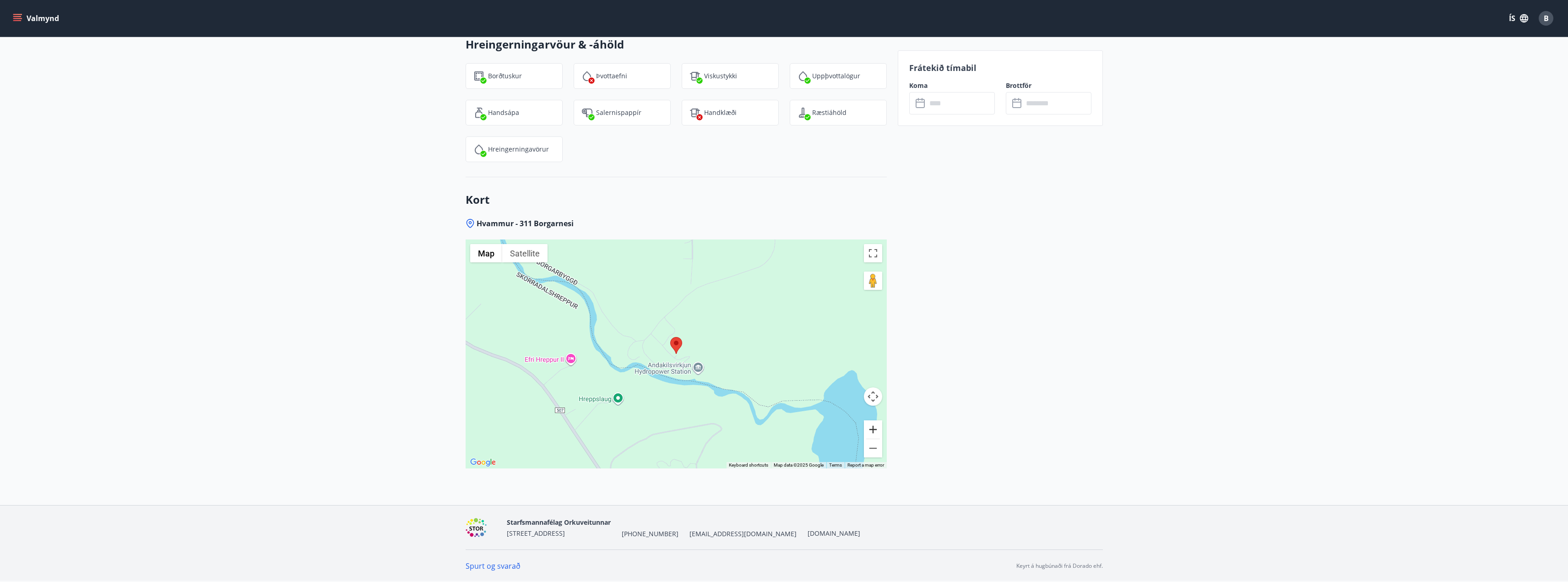
click at [874, 433] on button "Zoom in" at bounding box center [873, 430] width 18 height 18
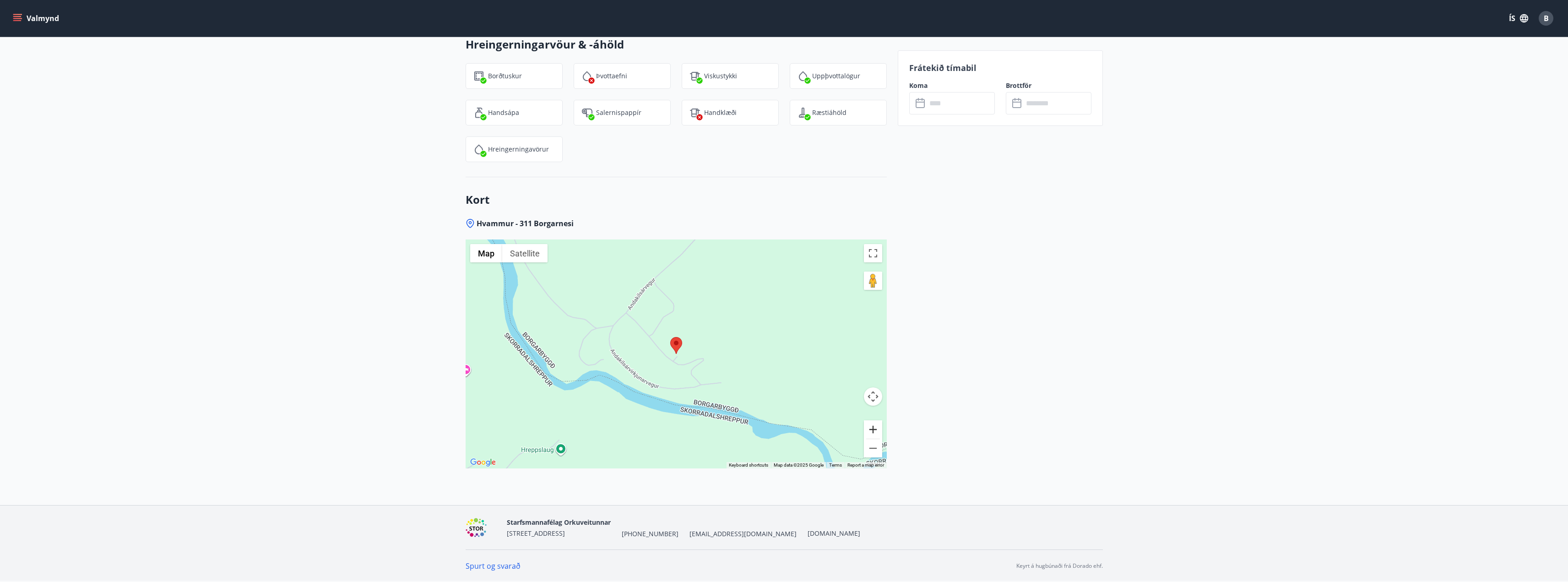
click at [874, 433] on button "Zoom in" at bounding box center [873, 430] width 18 height 18
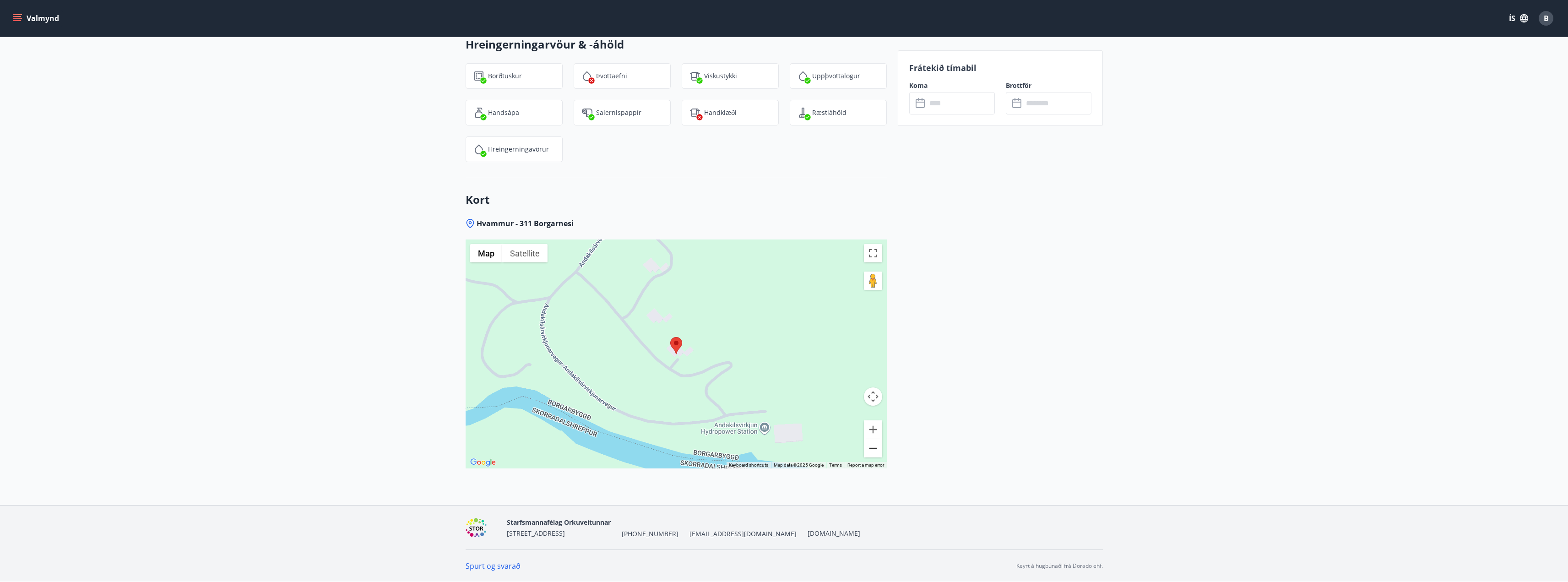
click at [873, 451] on button "Zoom out" at bounding box center [873, 449] width 18 height 18
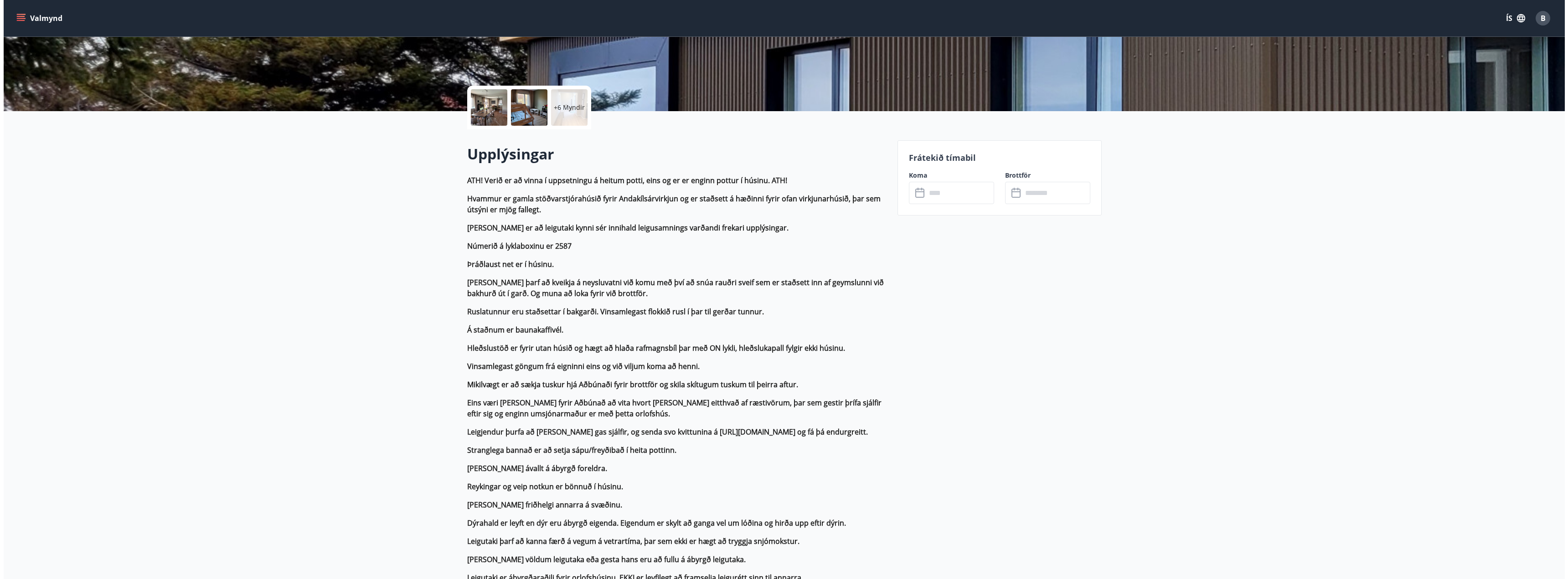
scroll to position [0, 0]
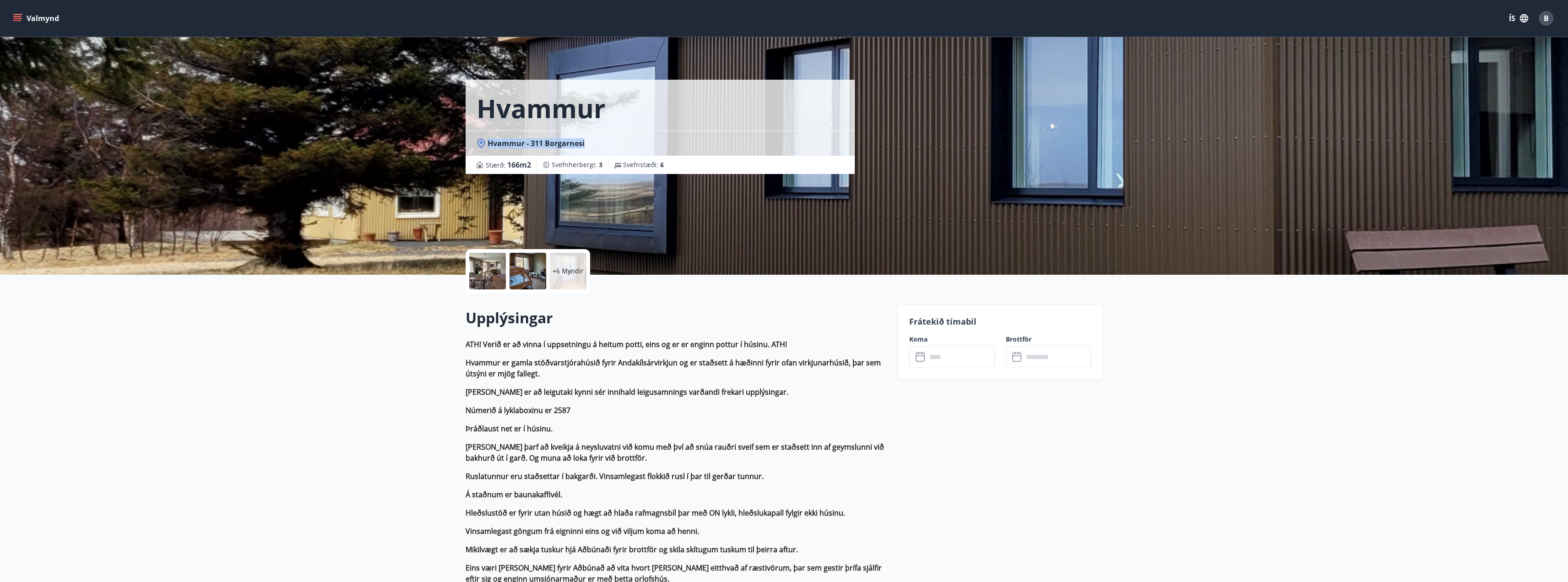
drag, startPoint x: 586, startPoint y: 144, endPoint x: 488, endPoint y: 147, distance: 98.0
click at [488, 147] on div "Hvammur - 311 Borgarnesi" at bounding box center [659, 143] width 367 height 10
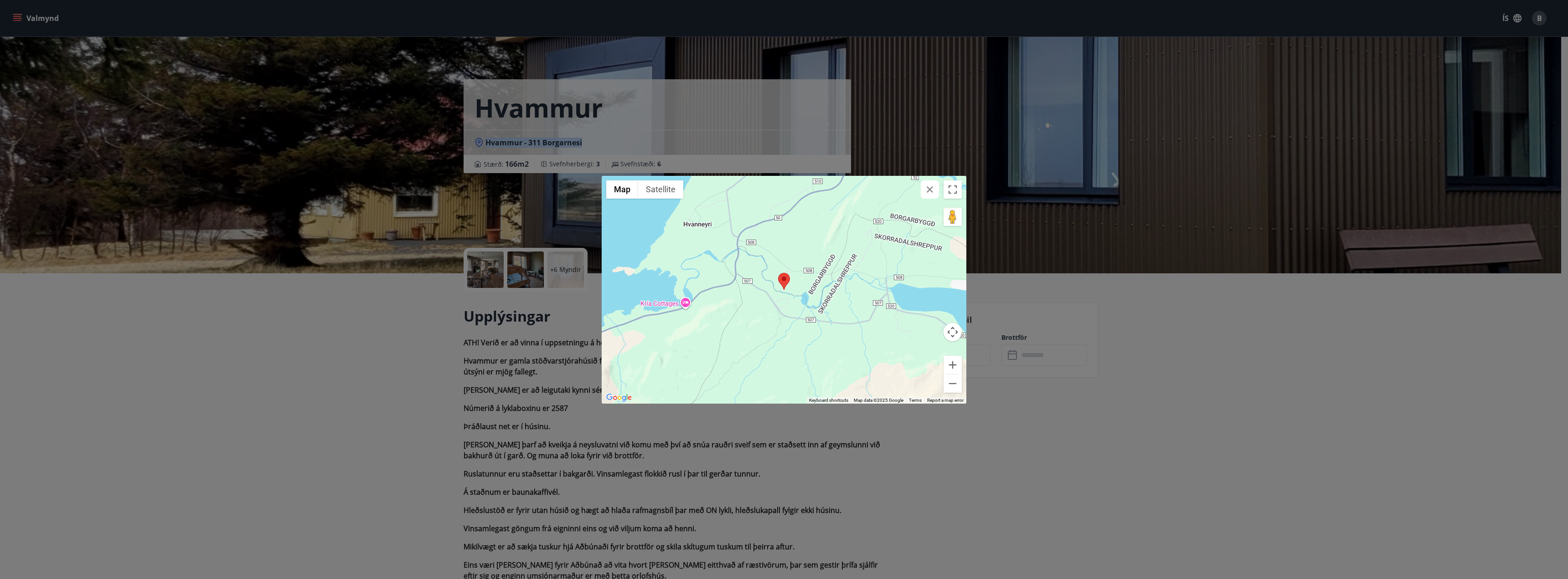
copy span "Hvammur - 311 Borgarnesi"
click at [961, 190] on button "Toggle fullscreen view" at bounding box center [952, 189] width 18 height 18
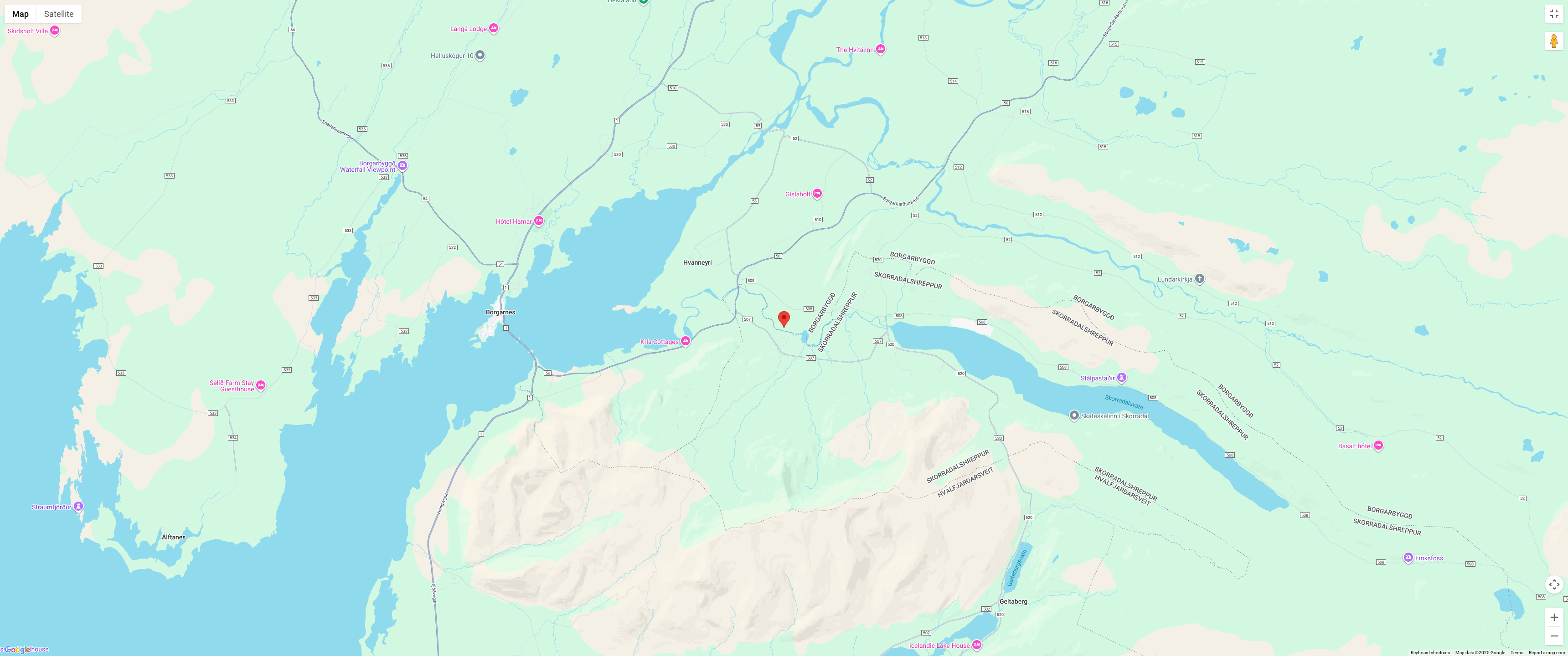
click at [778, 312] on area at bounding box center [778, 312] width 0 height 0
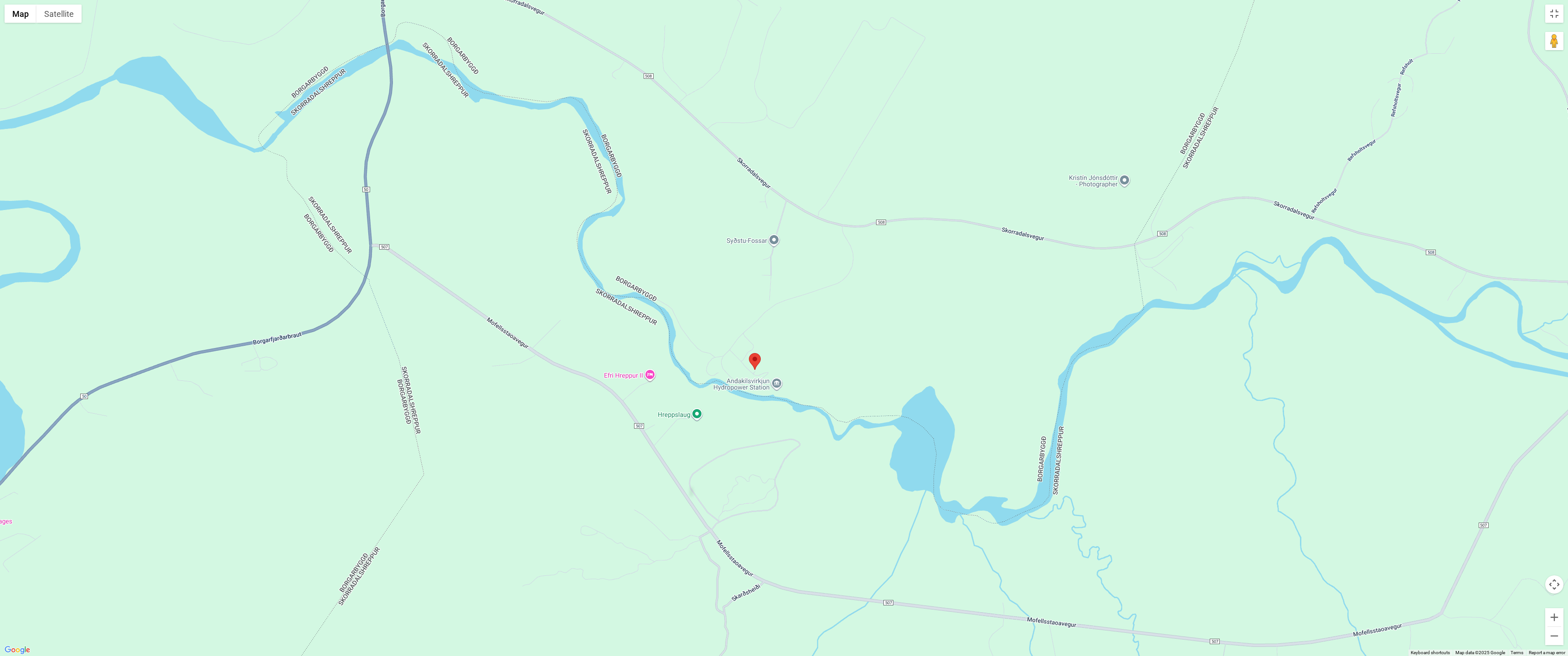
click at [749, 353] on area at bounding box center [749, 353] width 0 height 0
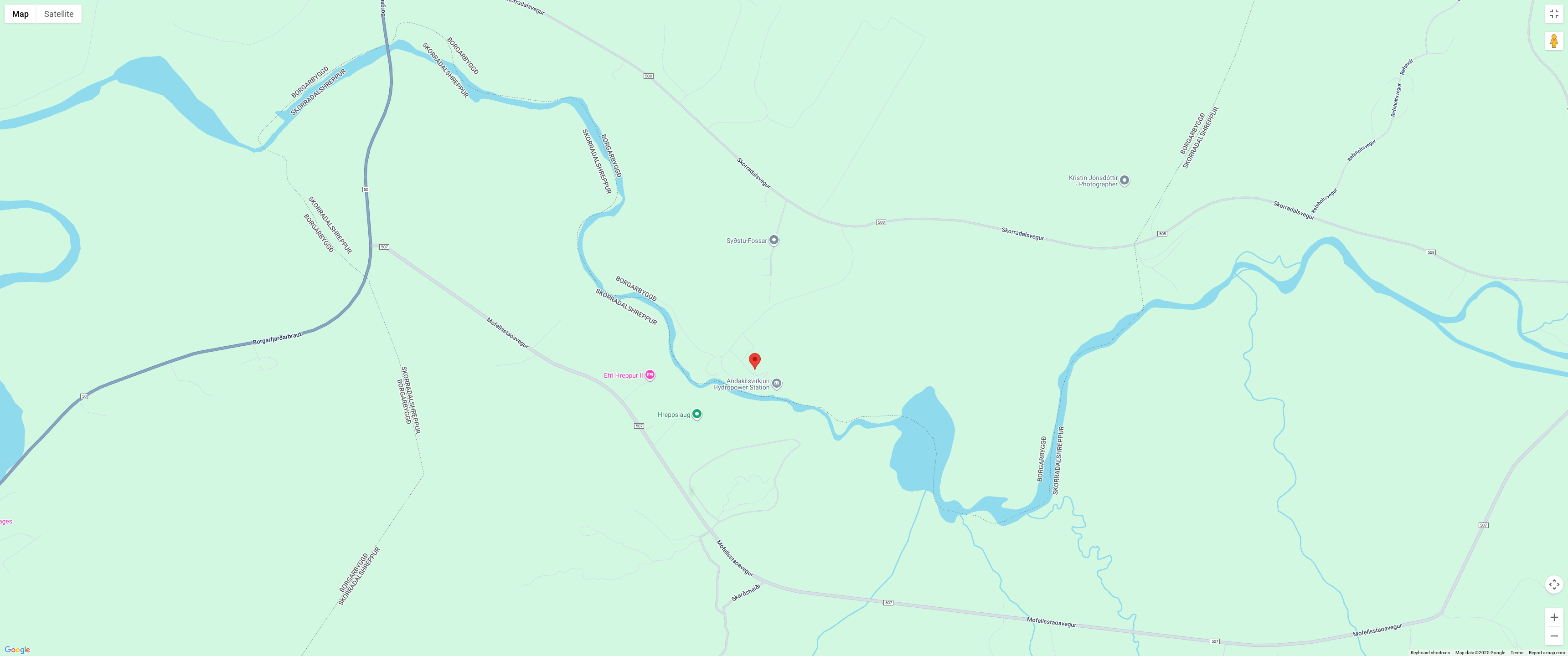
click at [749, 353] on area at bounding box center [749, 353] width 0 height 0
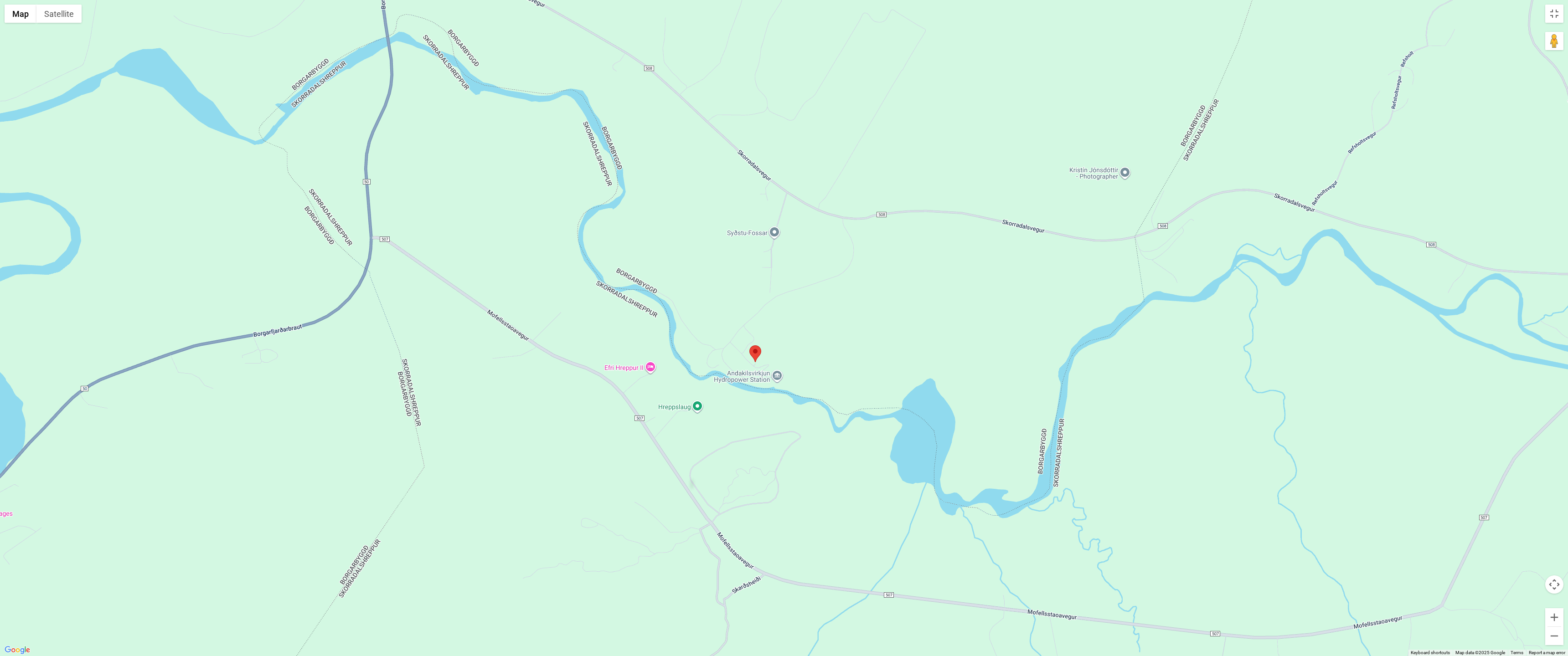
drag, startPoint x: 801, startPoint y: 342, endPoint x: 801, endPoint y: 308, distance: 34.0
click at [802, 308] on div "To navigate, press the arrow keys." at bounding box center [784, 328] width 1568 height 656
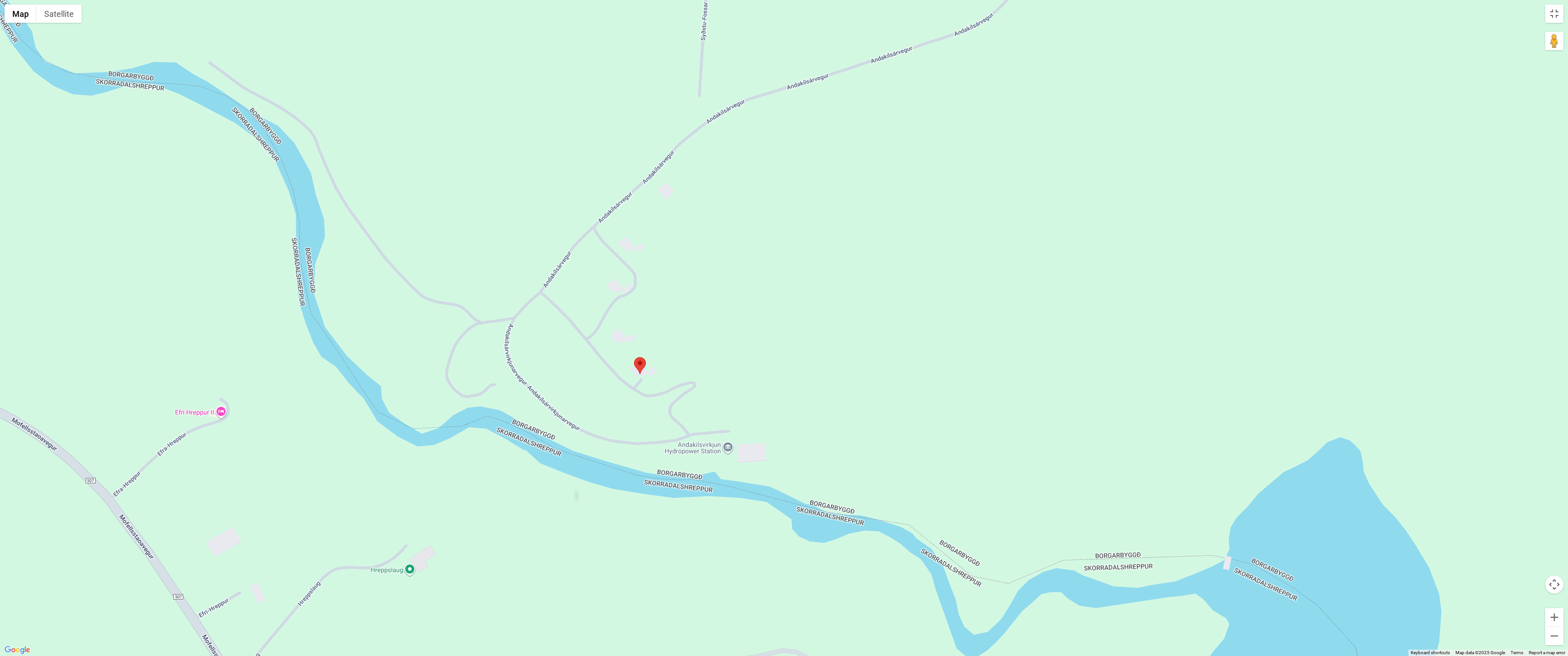
drag, startPoint x: 664, startPoint y: 351, endPoint x: 684, endPoint y: 344, distance: 21.2
click at [684, 344] on div "To navigate, press the arrow keys." at bounding box center [784, 328] width 1568 height 656
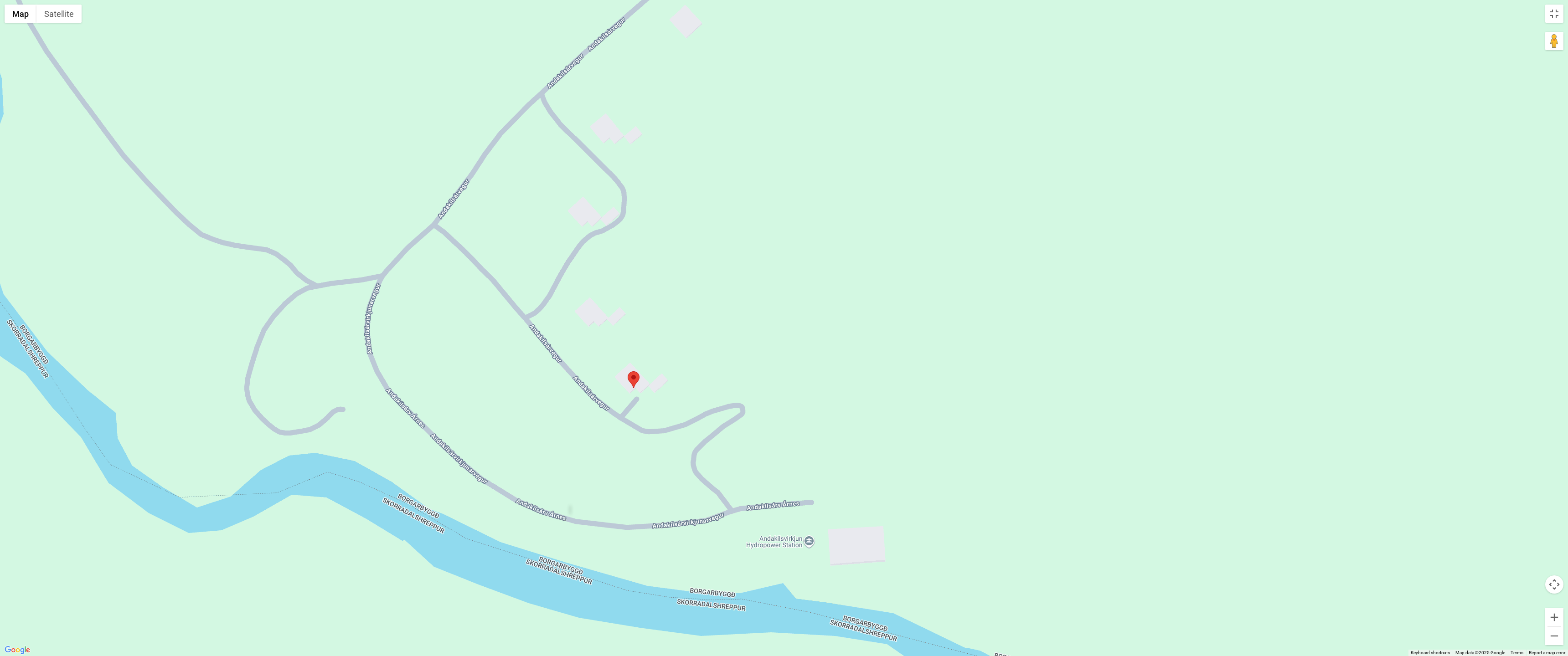
click at [628, 371] on area at bounding box center [628, 371] width 0 height 0
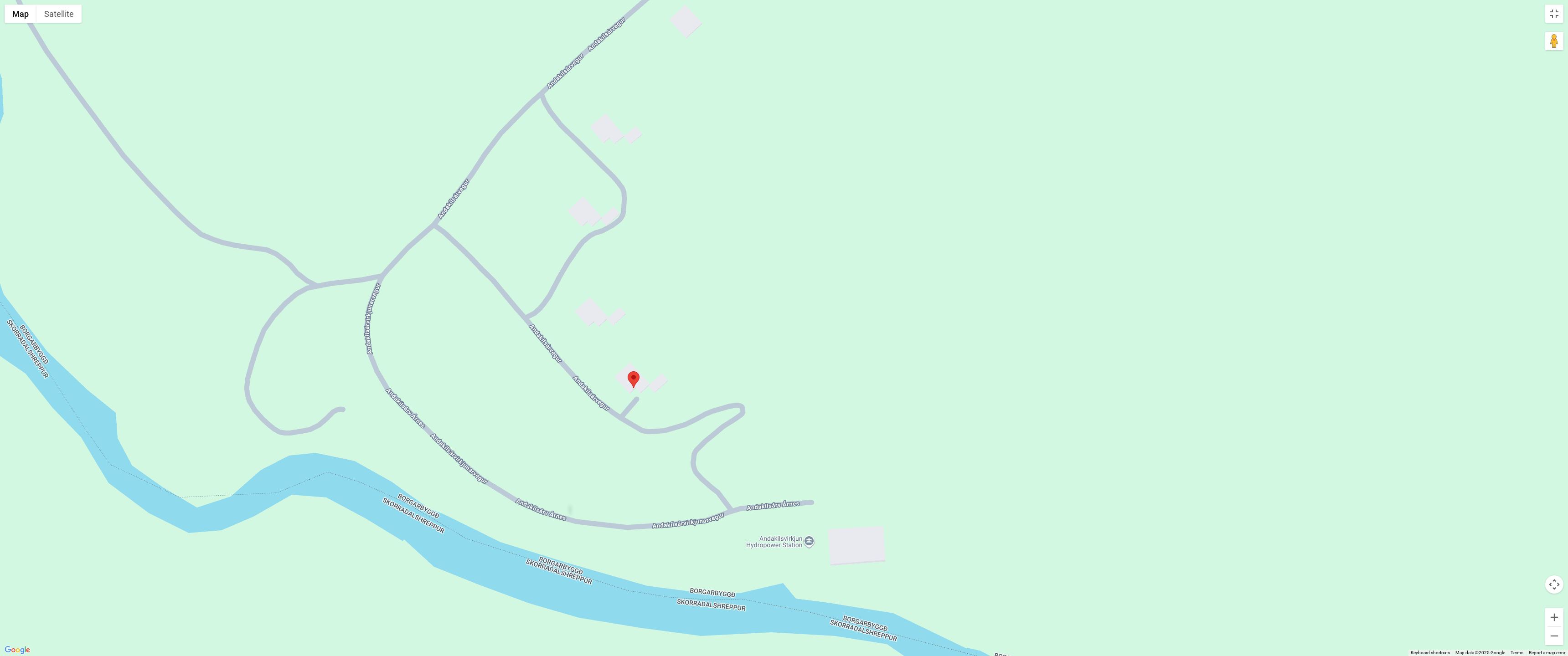
click at [628, 371] on area at bounding box center [628, 371] width 0 height 0
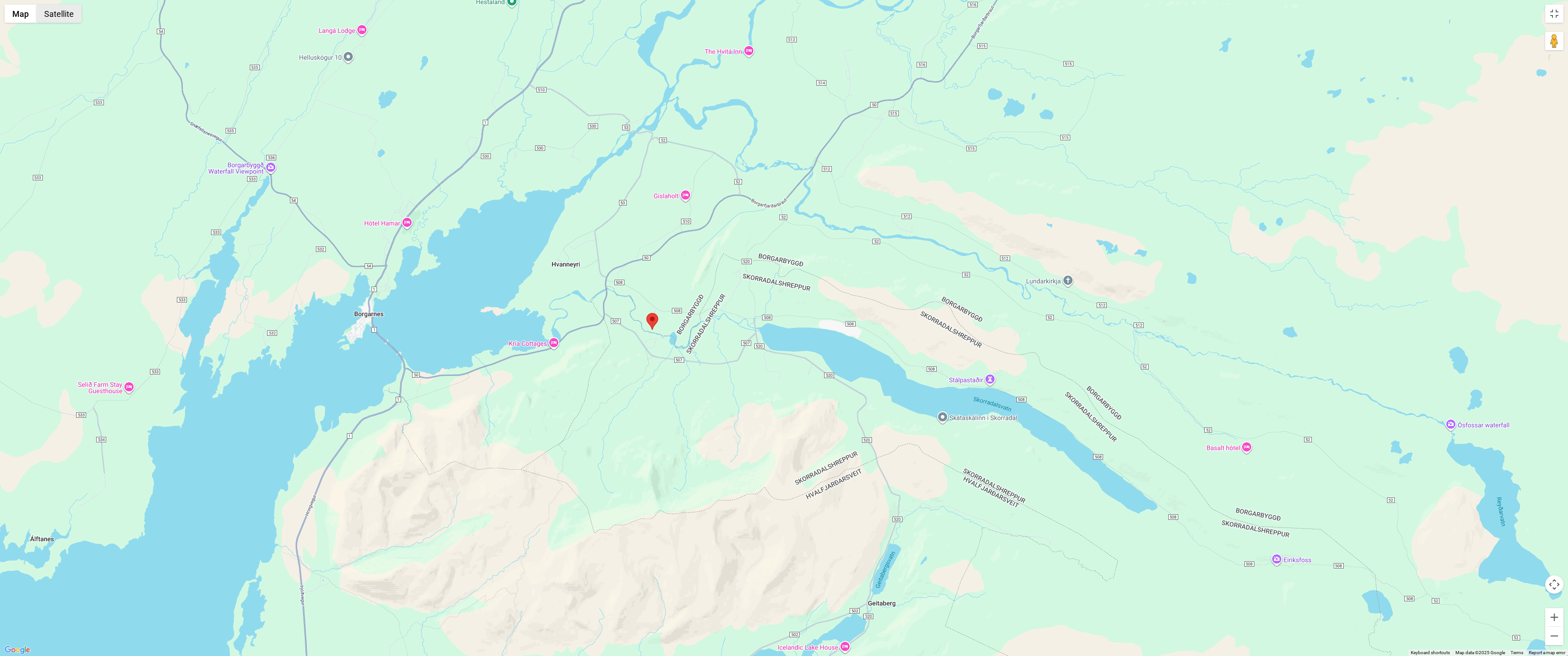
click at [66, 16] on button "Satellite" at bounding box center [59, 14] width 46 height 18
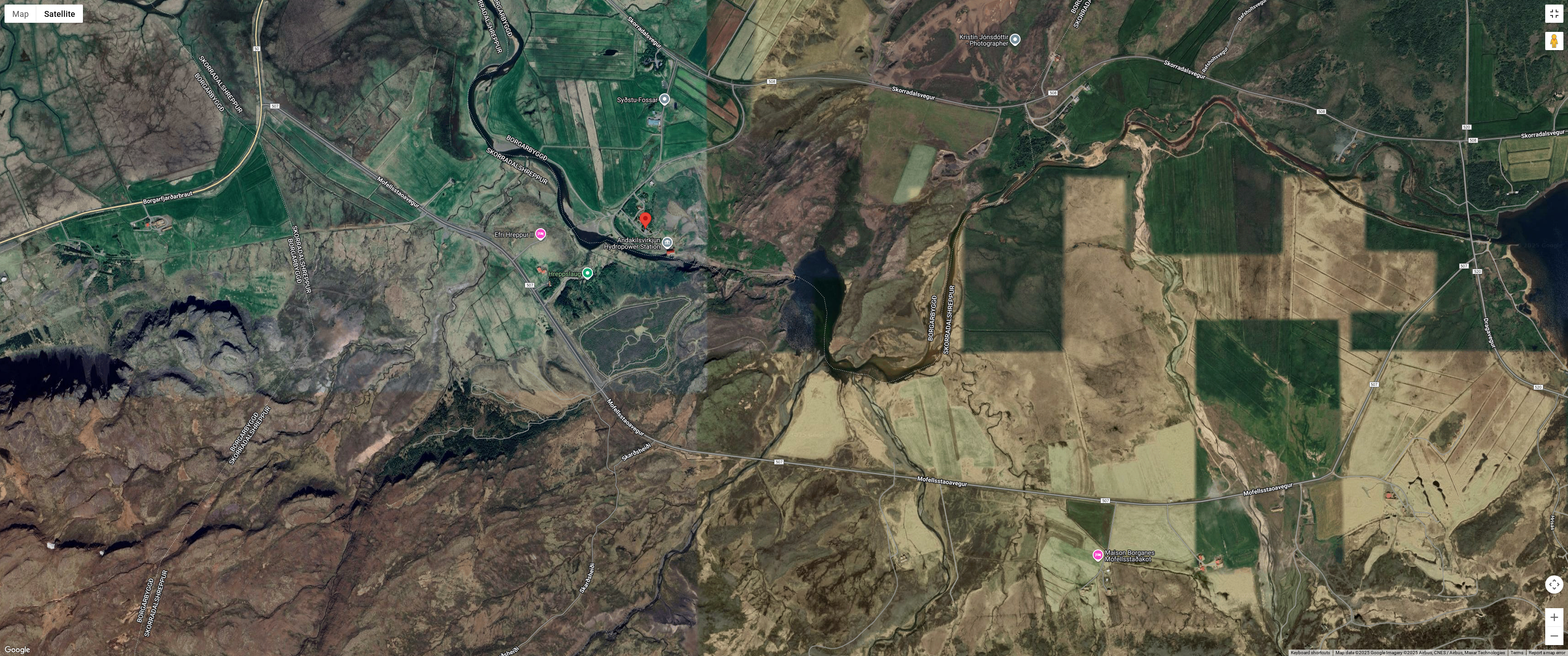
click at [1550, 16] on button "Toggle fullscreen view" at bounding box center [1554, 14] width 18 height 18
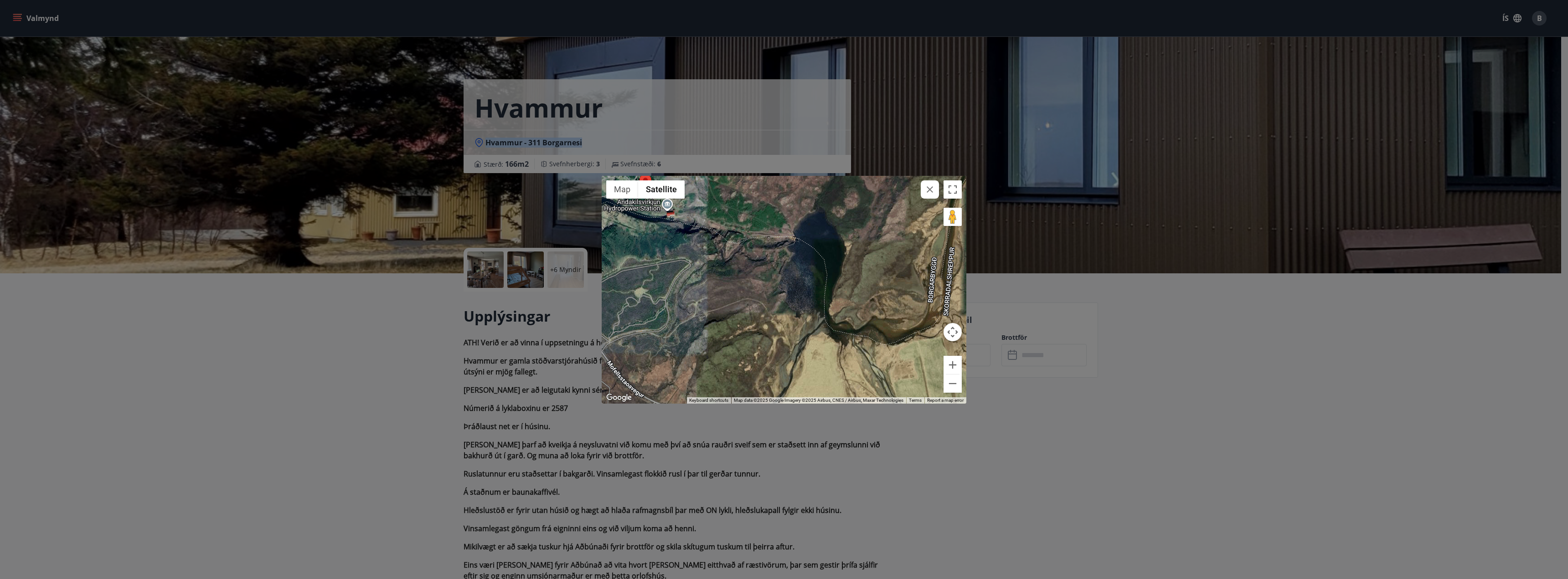
click at [924, 185] on button "button" at bounding box center [930, 189] width 18 height 18
click at [932, 192] on icon "button" at bounding box center [930, 189] width 6 height 6
click at [1117, 400] on div "← Move left → Move right ↑ Move up ↓ Move down + Zoom in - Zoom out Home Jump l…" at bounding box center [784, 289] width 1568 height 579
click at [926, 190] on icon "button" at bounding box center [930, 189] width 11 height 11
click at [926, 189] on icon "button" at bounding box center [930, 189] width 11 height 11
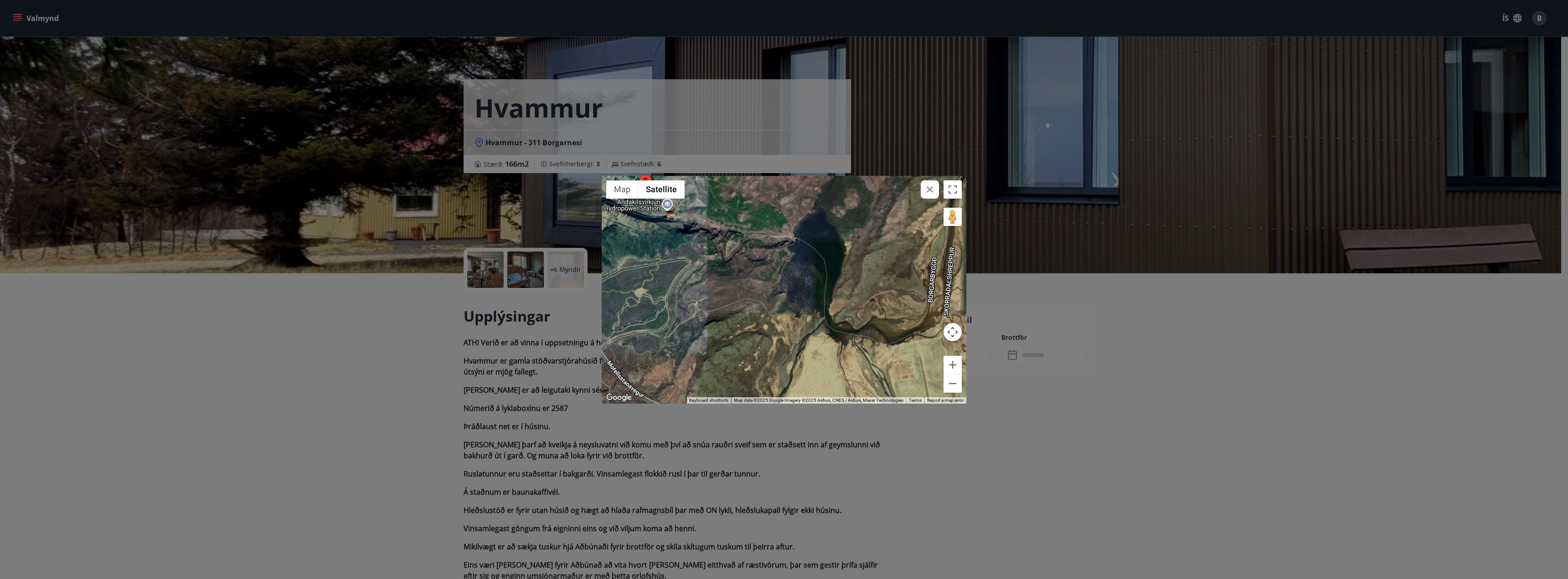
click at [926, 189] on icon "button" at bounding box center [930, 189] width 11 height 11
click at [927, 189] on icon "button" at bounding box center [930, 189] width 11 height 11
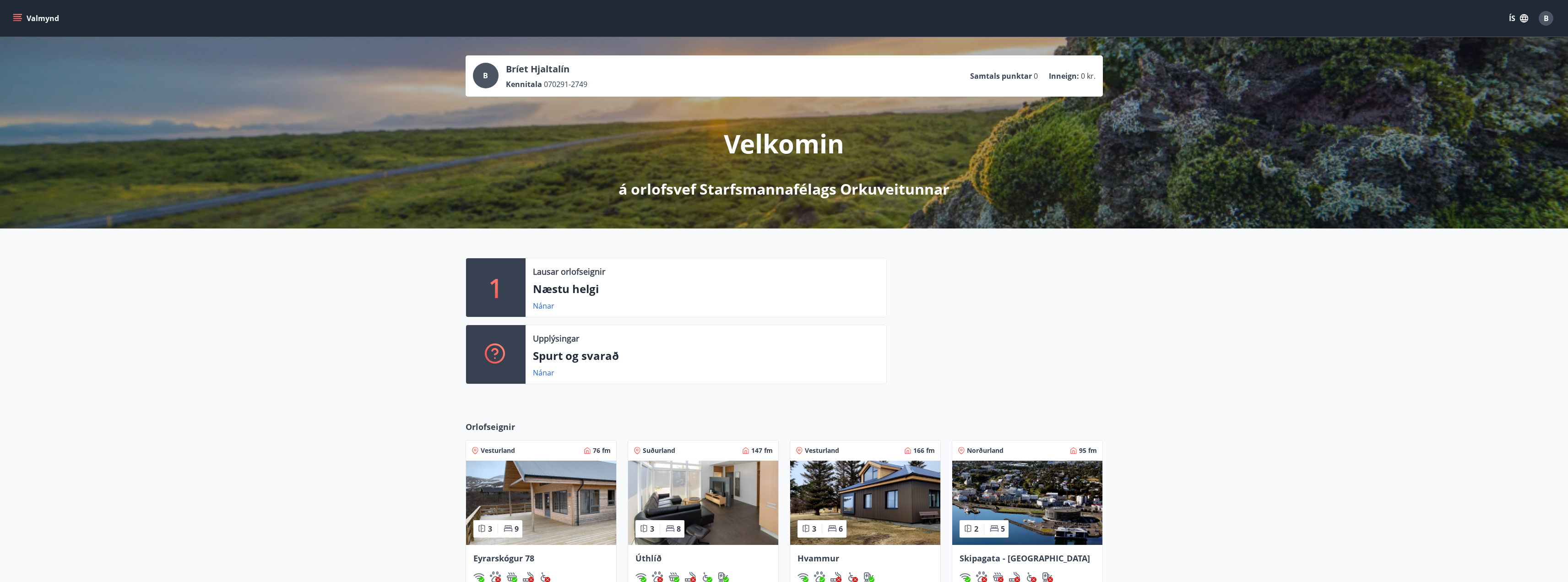
click at [1109, 352] on div "1 Lausar orlofseignir Næstu helgi Nánar Upplýsingar Spurt og svarað Nánar" at bounding box center [784, 324] width 659 height 133
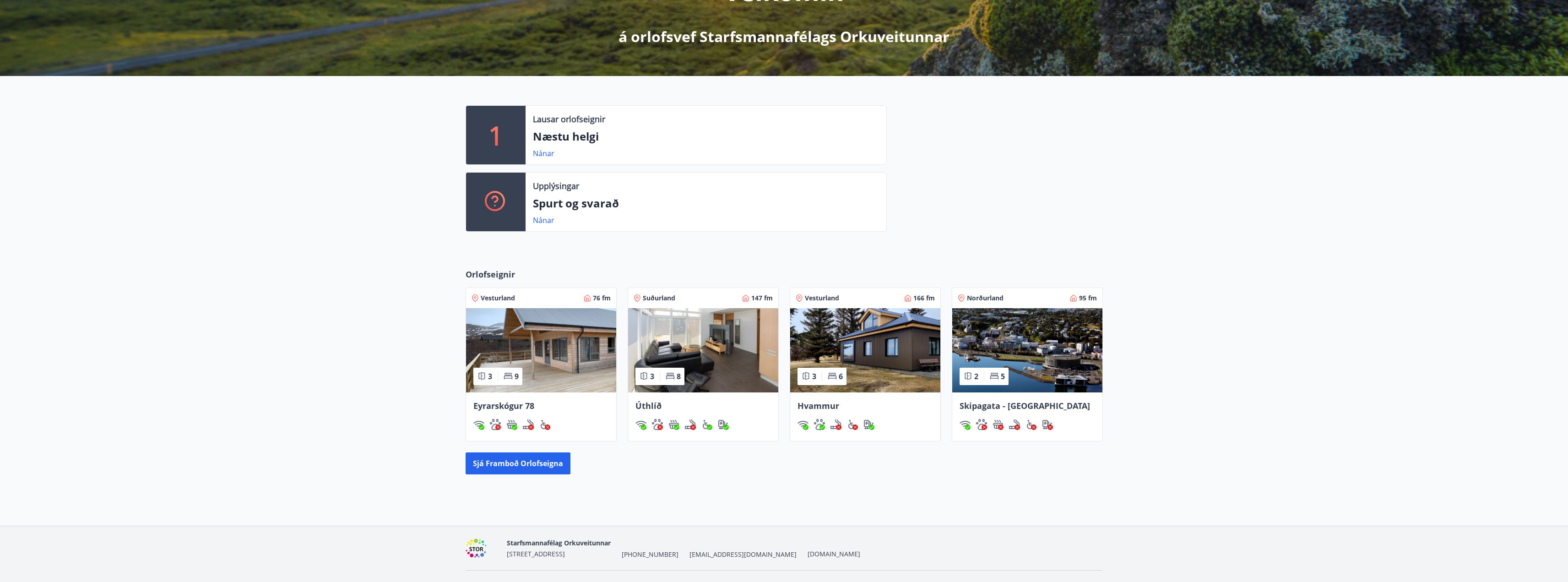
scroll to position [173, 0]
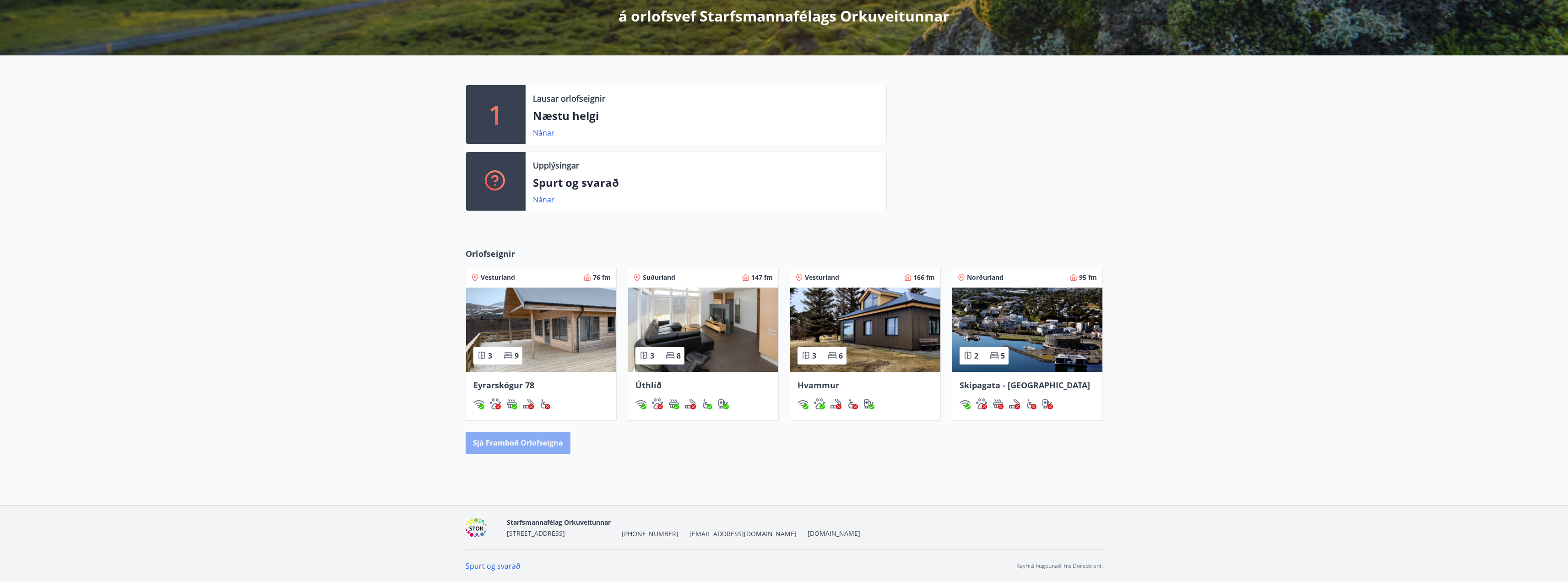
click at [521, 444] on button "Sjá framboð orlofseigna" at bounding box center [517, 443] width 104 height 22
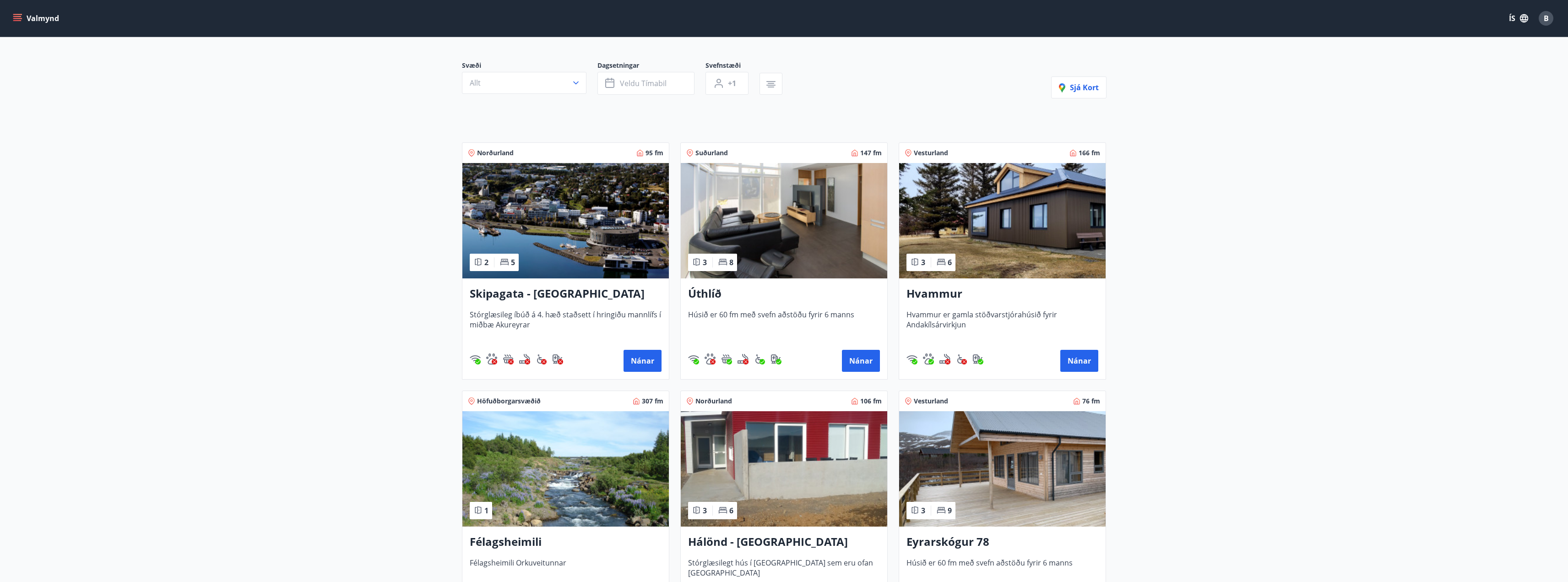
scroll to position [52, 0]
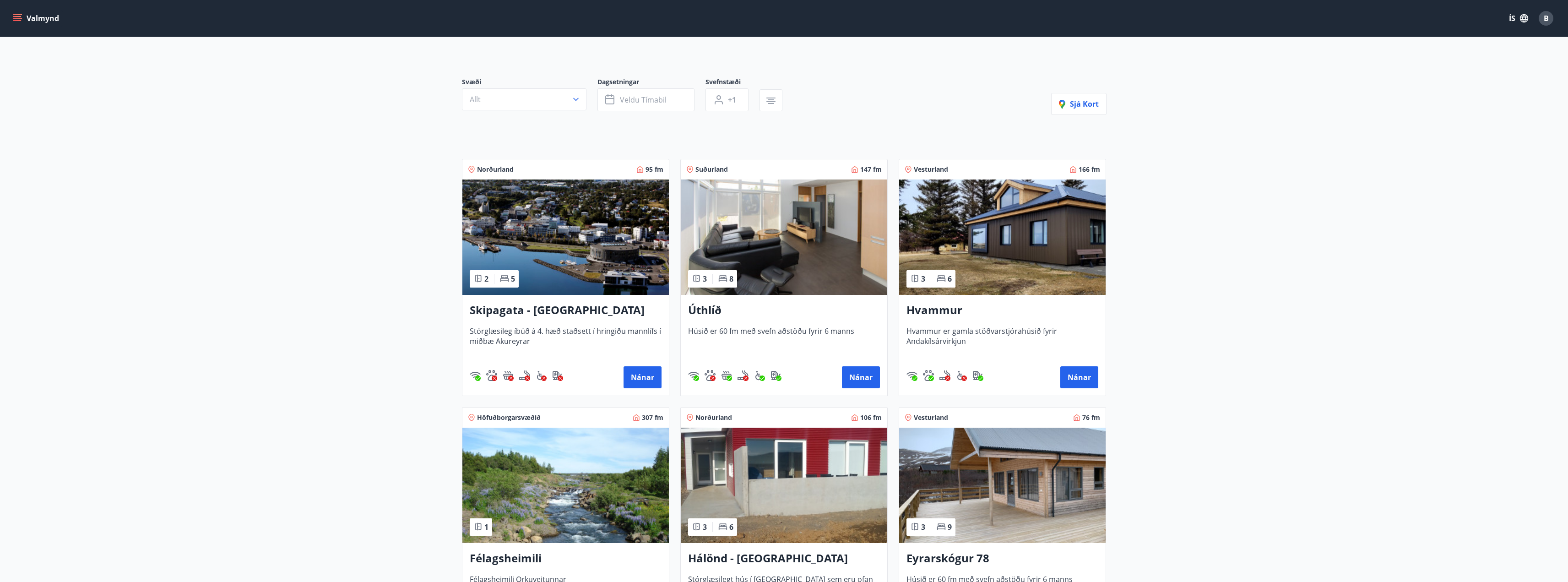
click at [784, 238] on img at bounding box center [784, 238] width 207 height 115
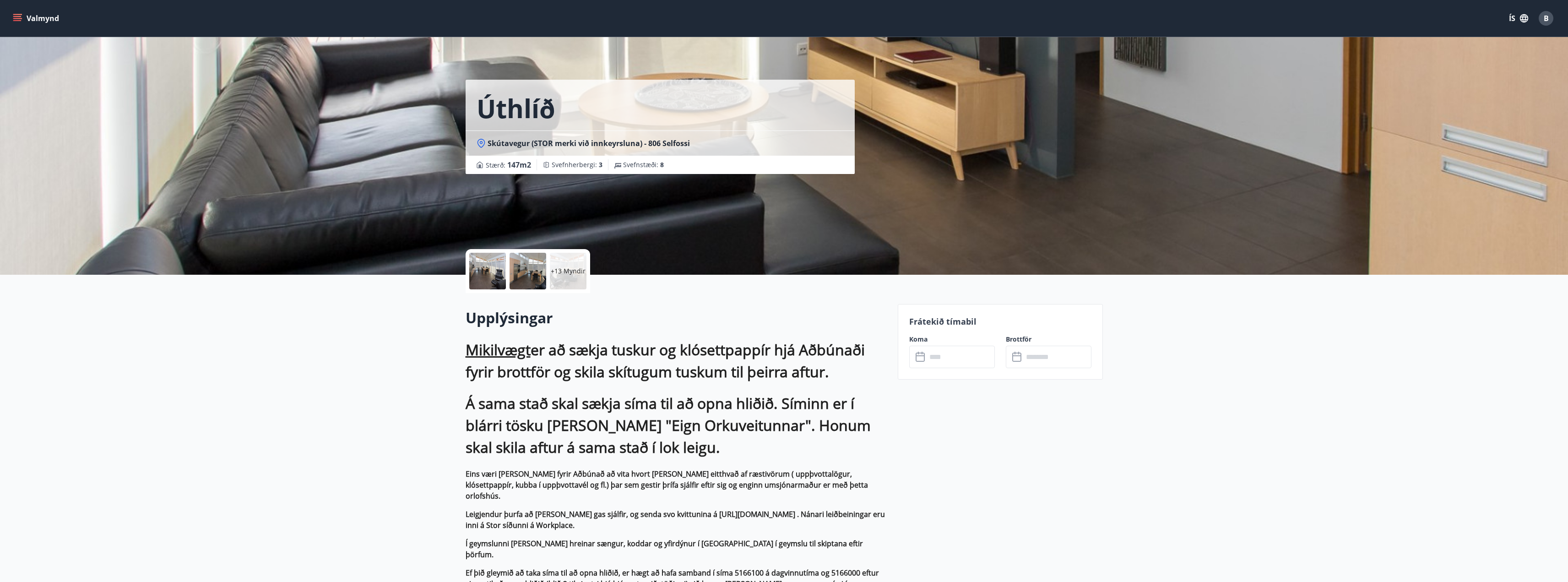
click at [494, 263] on div at bounding box center [487, 271] width 37 height 37
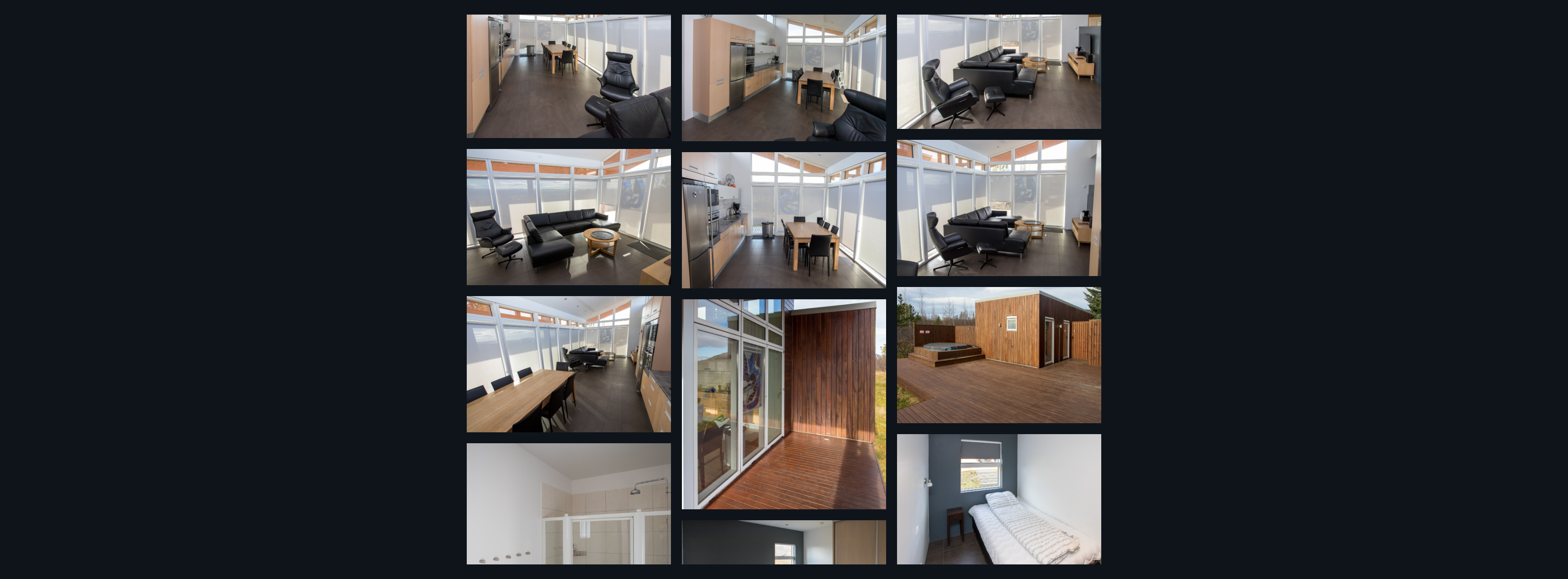
scroll to position [228, 0]
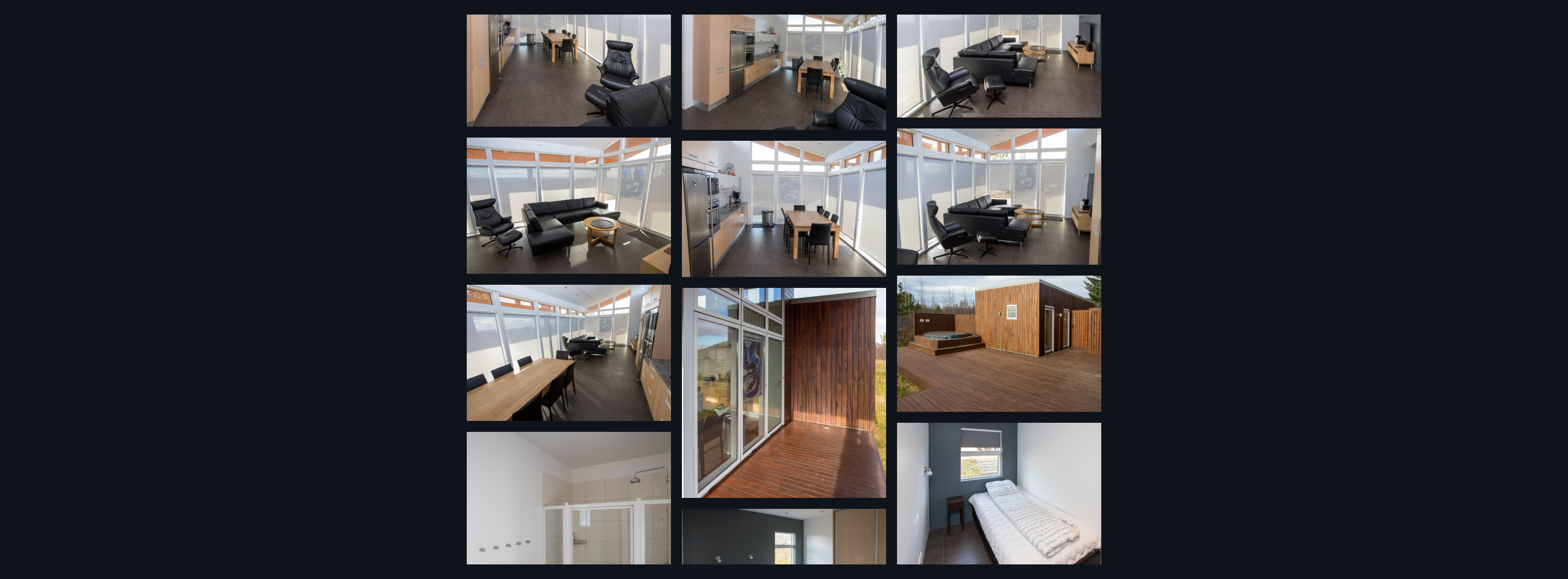
click at [959, 370] on img at bounding box center [999, 344] width 204 height 137
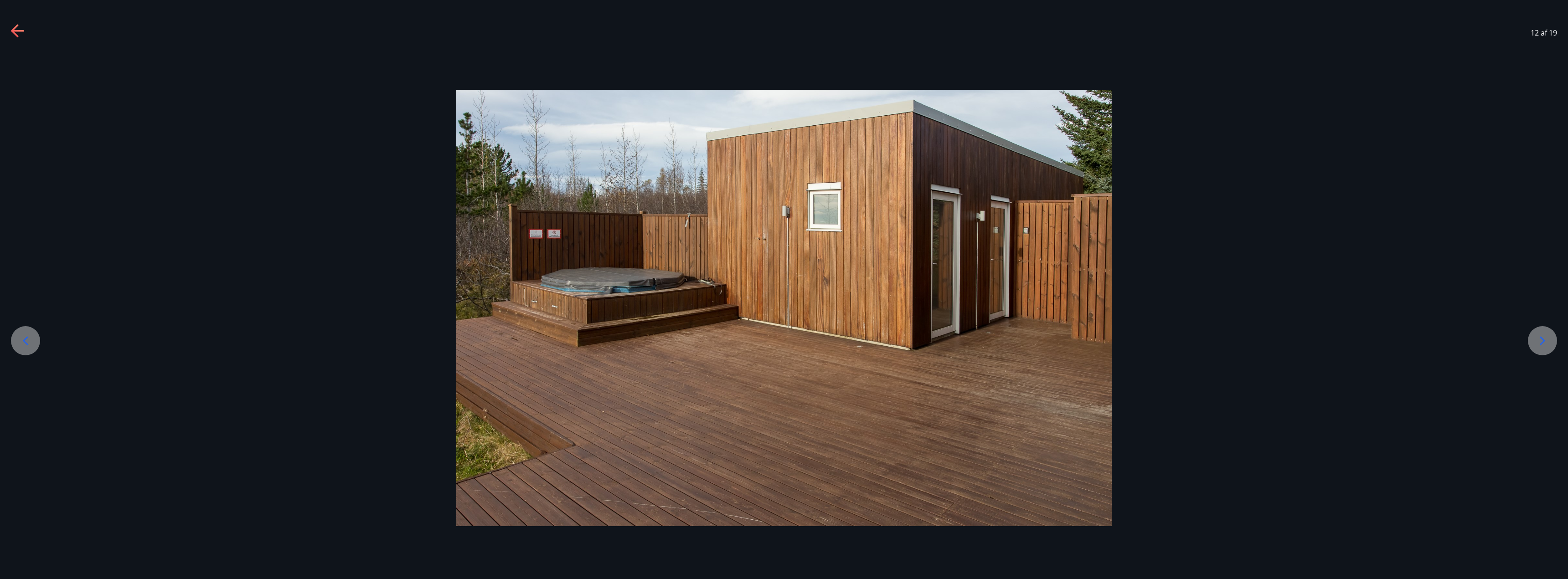
click at [1548, 334] on icon at bounding box center [1542, 340] width 15 height 15
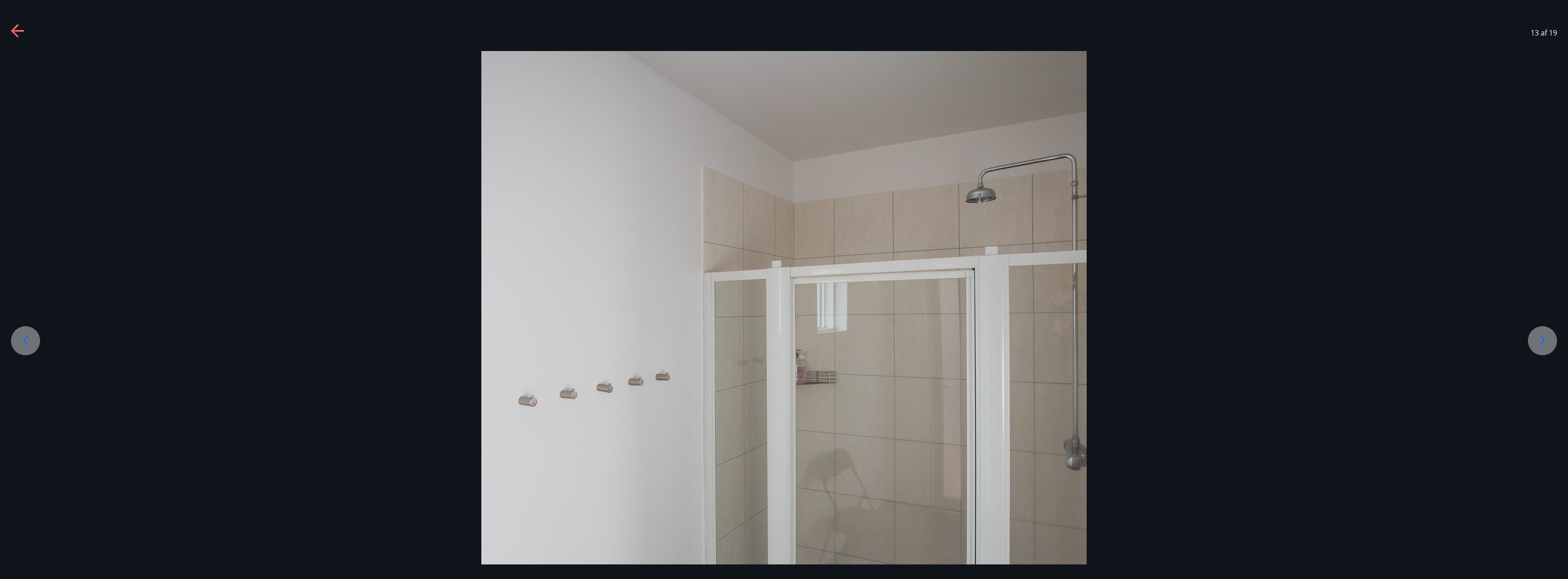
click at [1547, 335] on icon at bounding box center [1542, 340] width 15 height 15
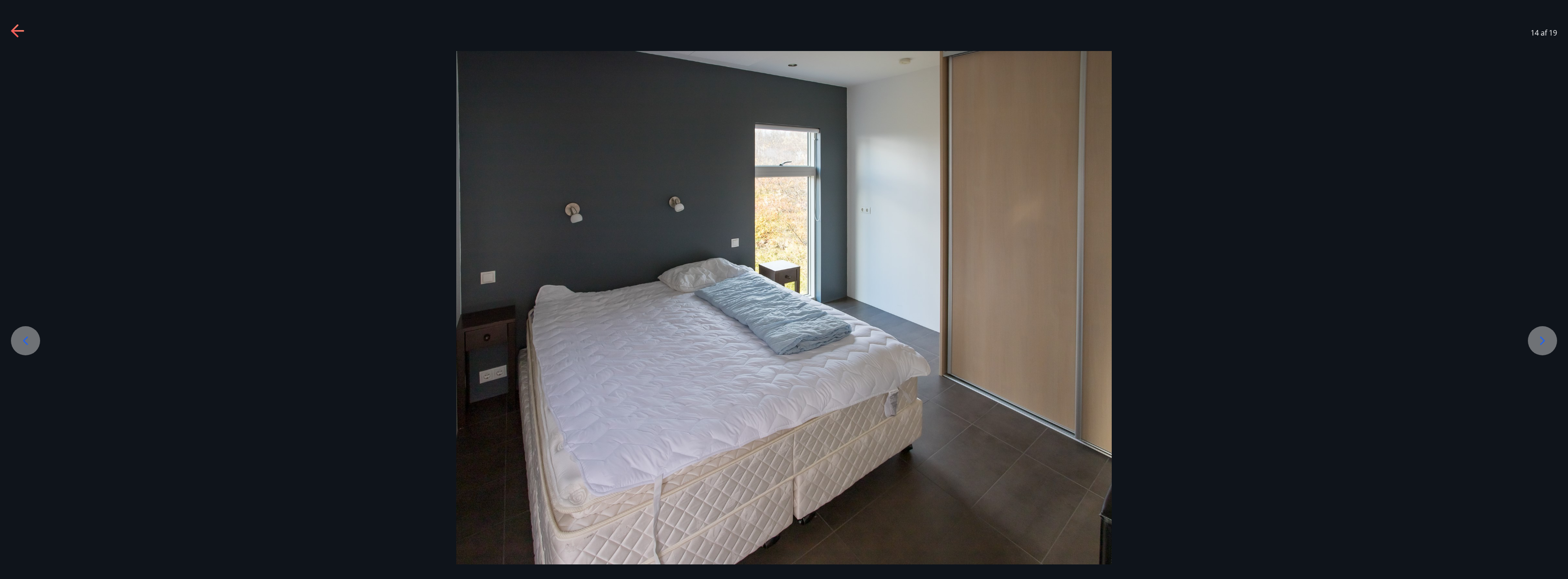
click at [1547, 335] on icon at bounding box center [1542, 340] width 15 height 15
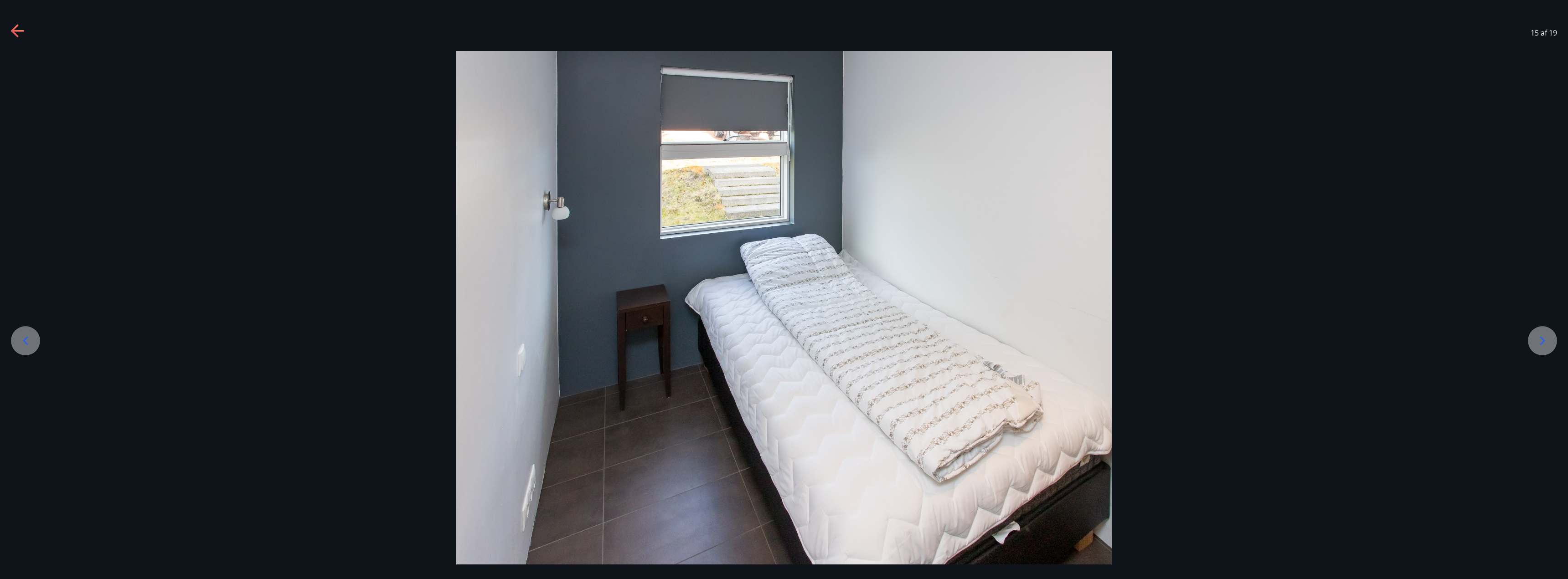
click at [1547, 335] on icon at bounding box center [1542, 340] width 15 height 15
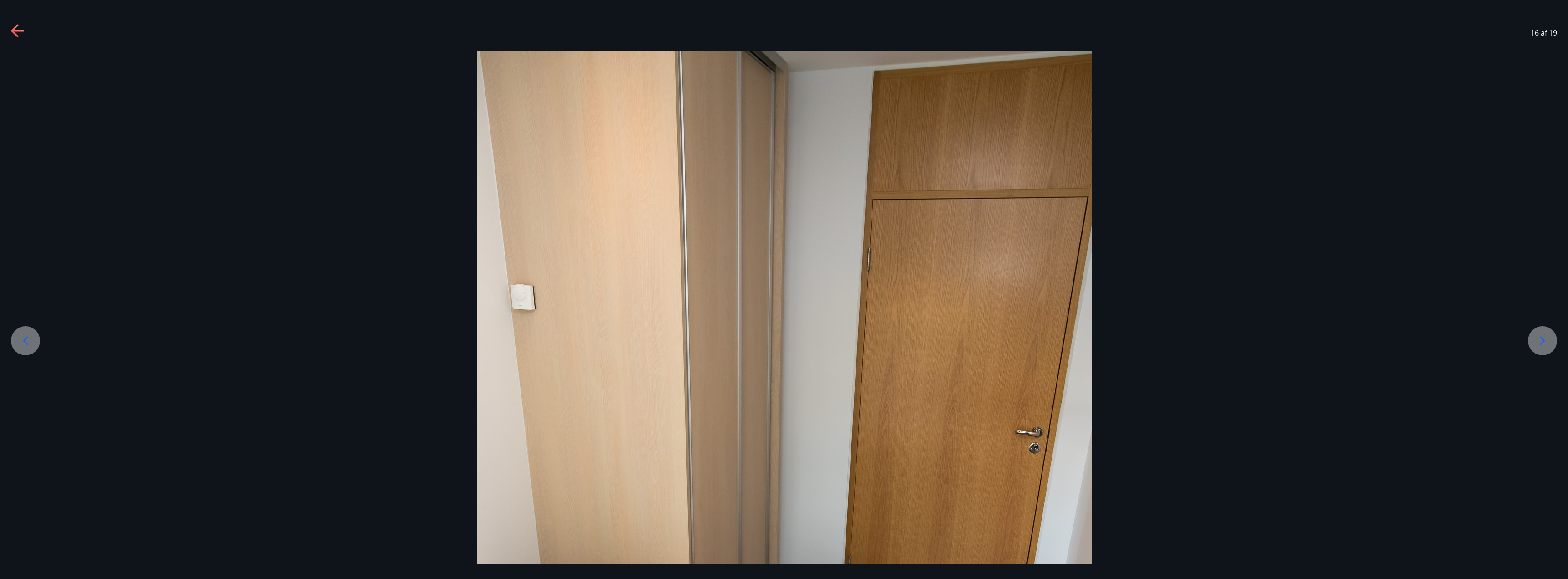
click at [1547, 335] on icon at bounding box center [1542, 340] width 15 height 15
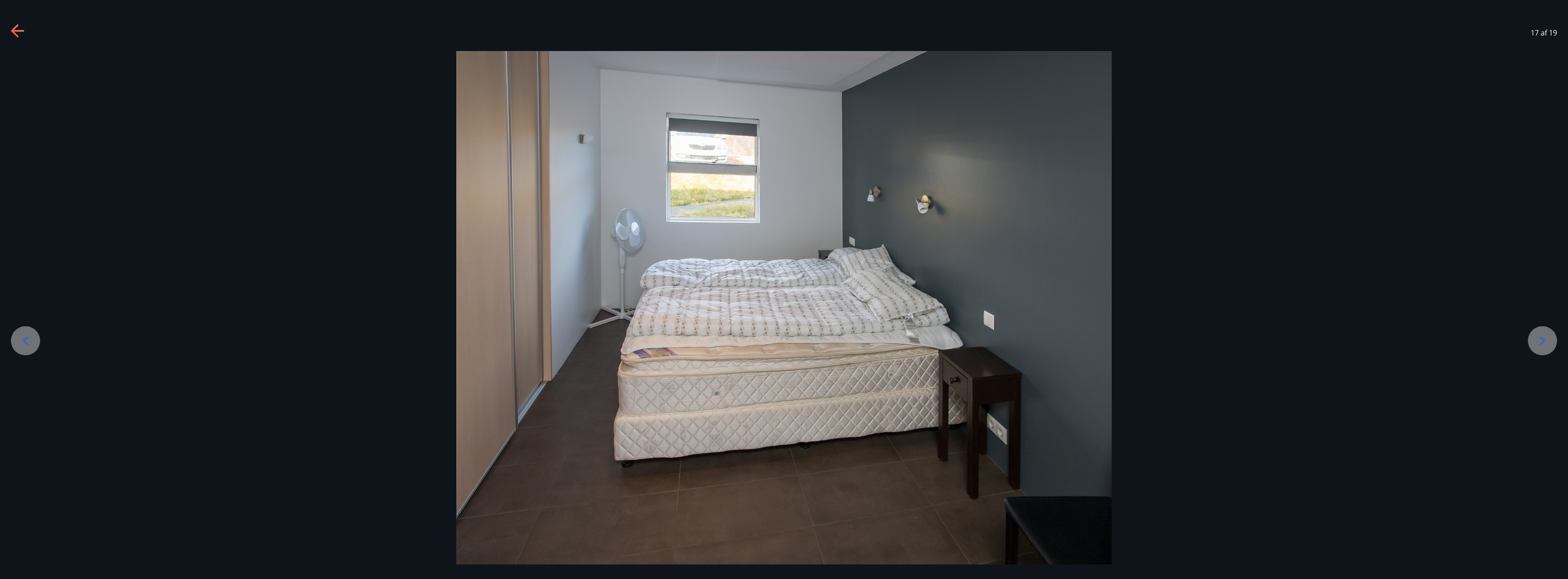
click at [1547, 335] on icon at bounding box center [1542, 340] width 15 height 15
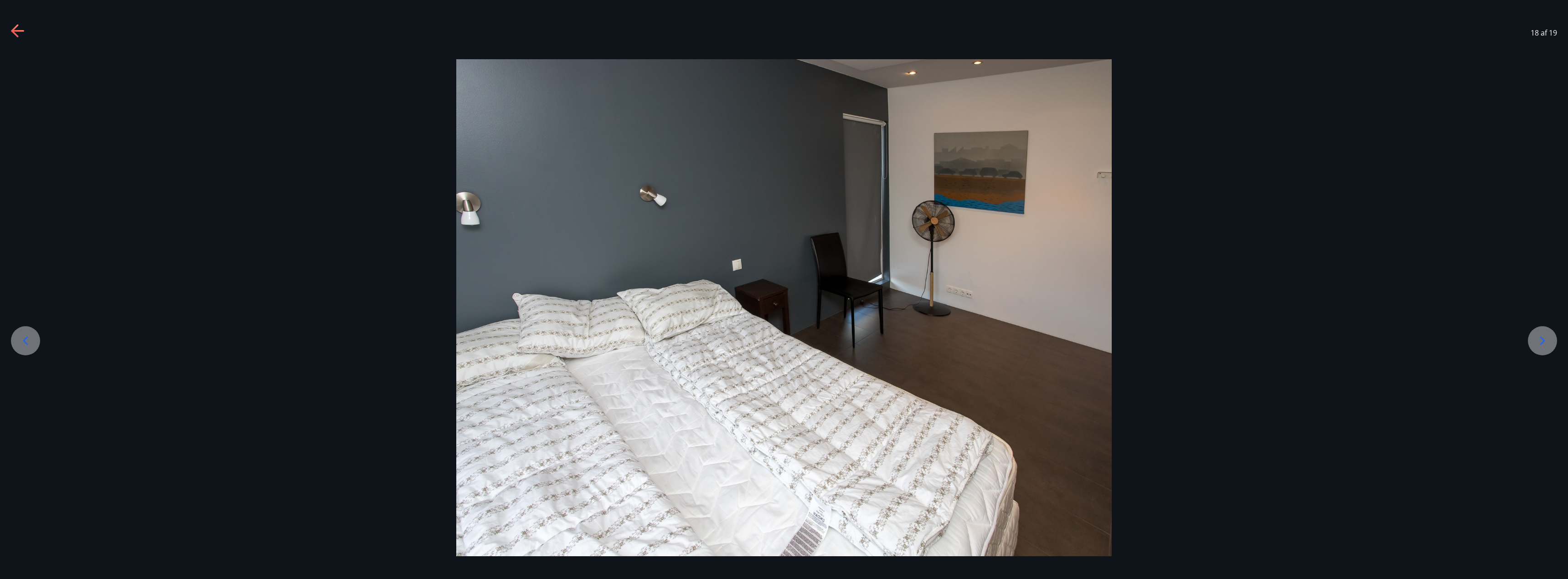
click at [1547, 335] on icon at bounding box center [1542, 340] width 15 height 15
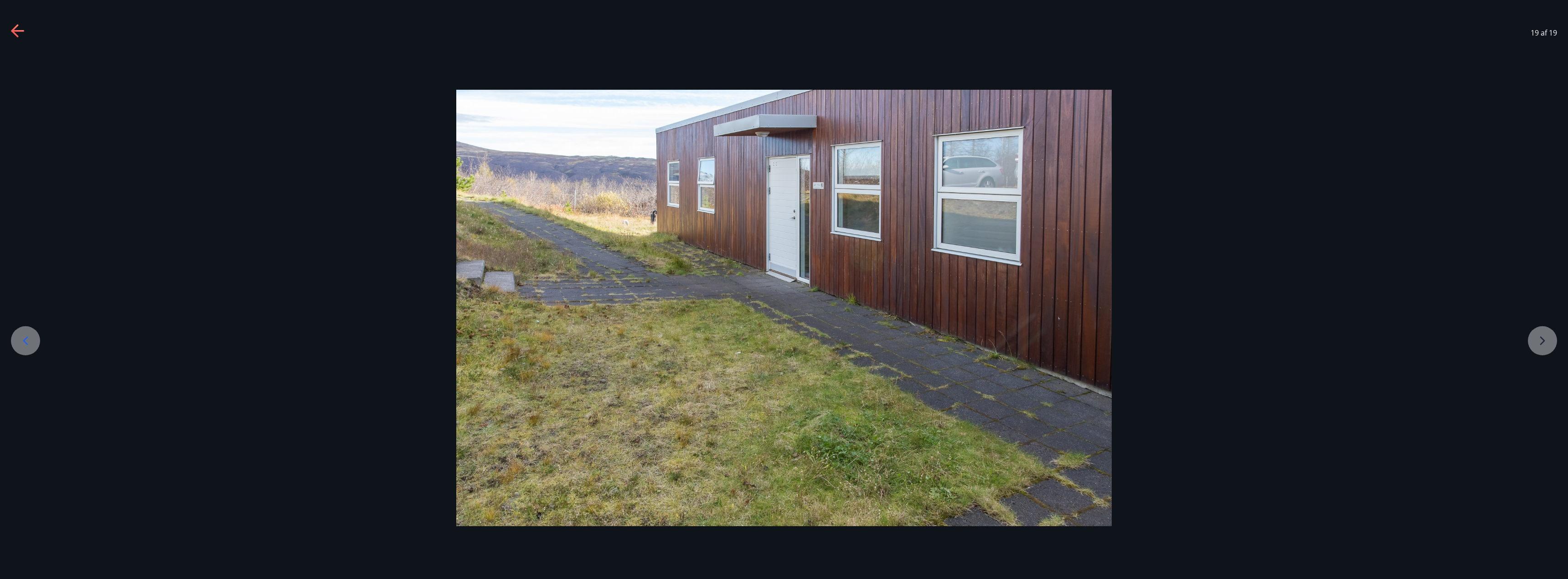
click at [23, 31] on icon at bounding box center [17, 31] width 13 height 2
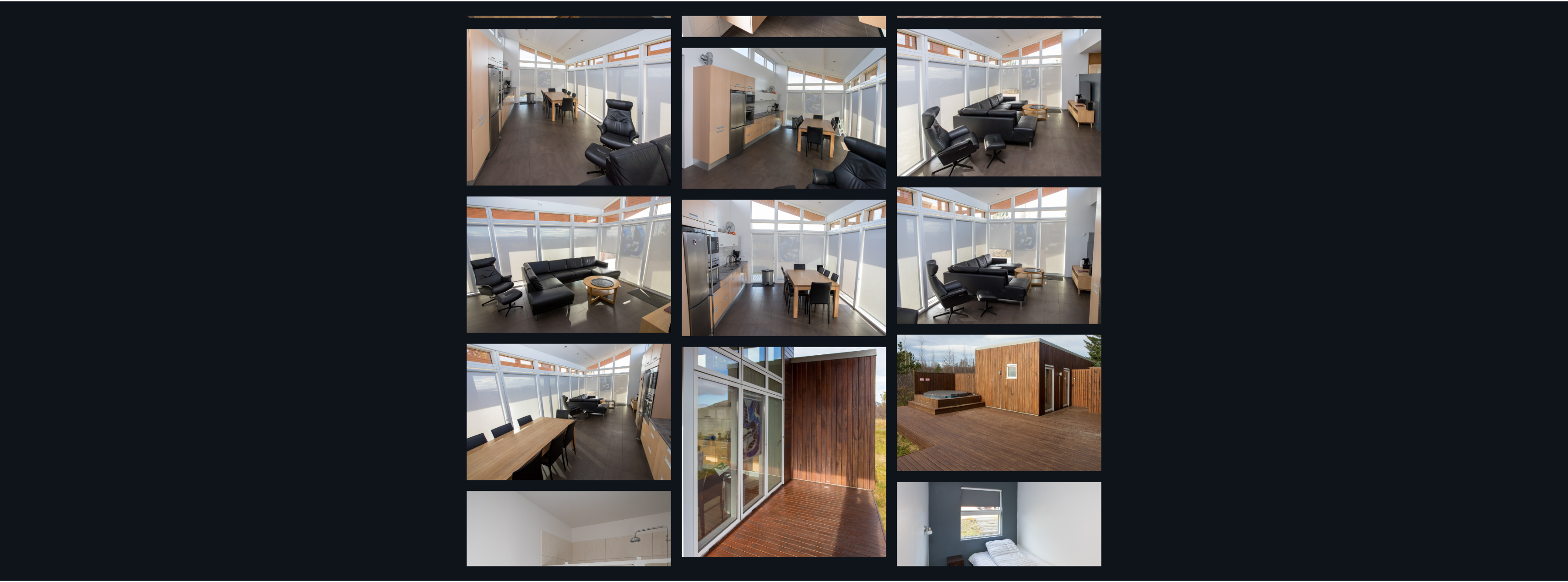
scroll to position [0, 0]
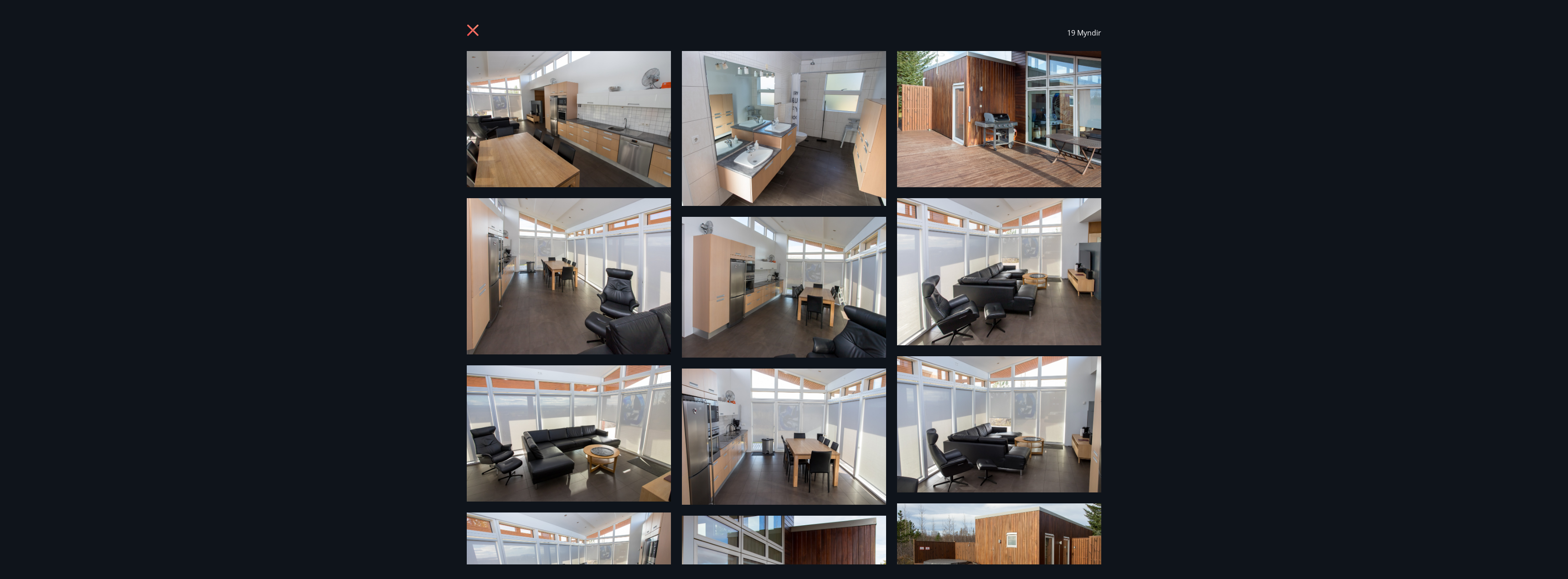
click at [478, 28] on icon at bounding box center [474, 31] width 15 height 15
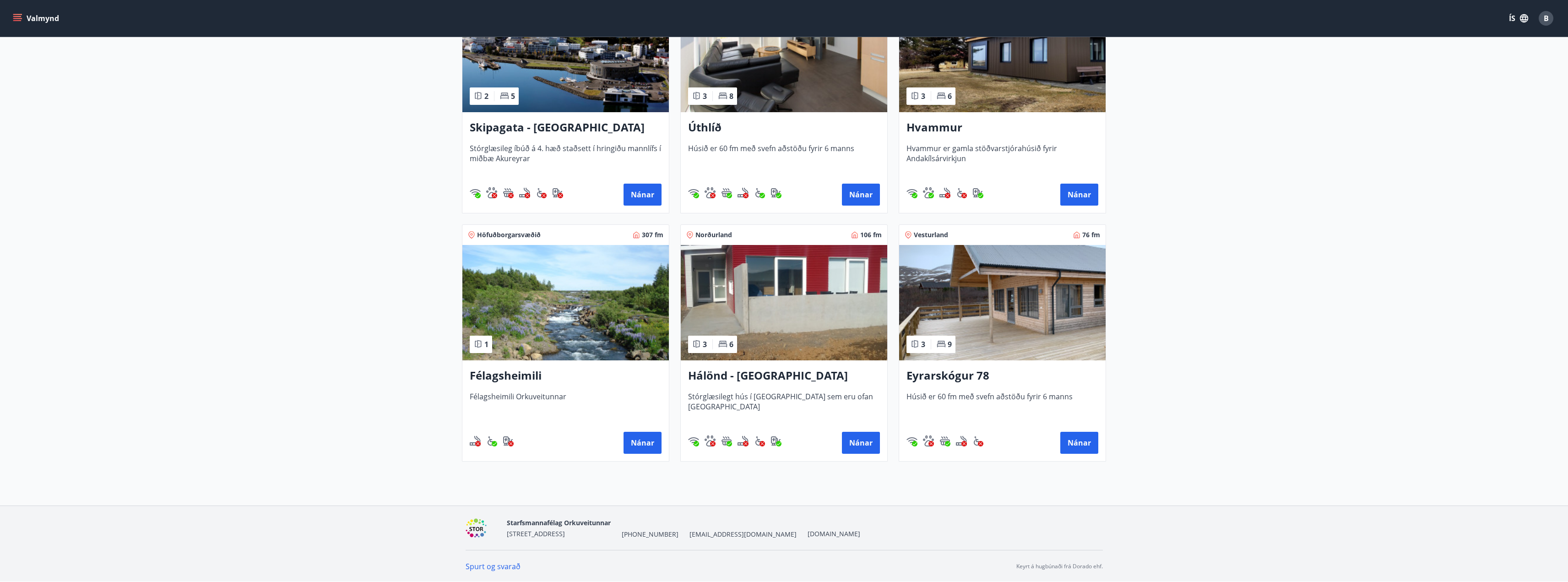
scroll to position [235, 0]
